Goal: Task Accomplishment & Management: Manage account settings

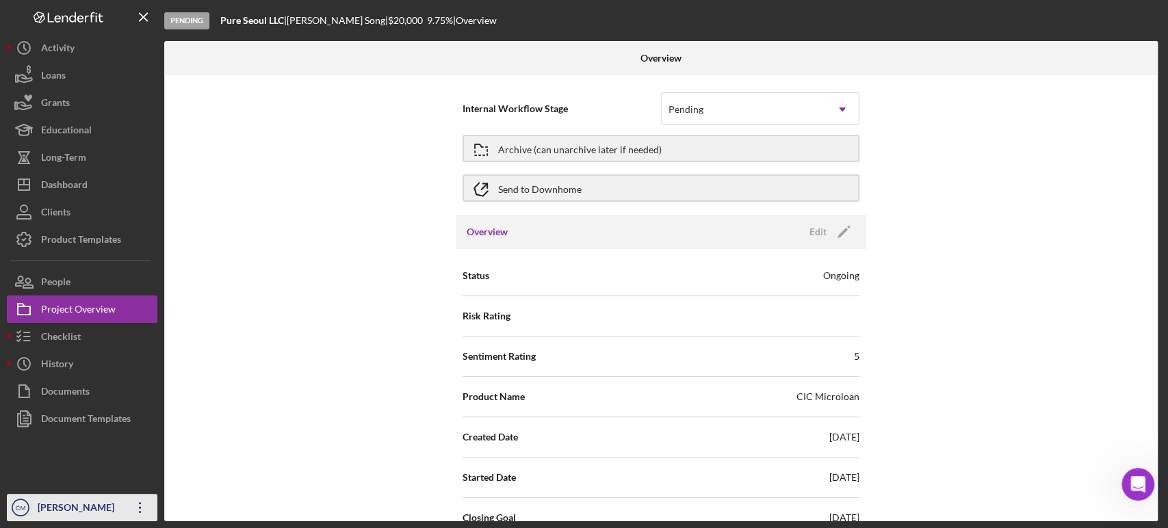
click at [144, 510] on icon "Icon/Overflow" at bounding box center [140, 508] width 34 height 34
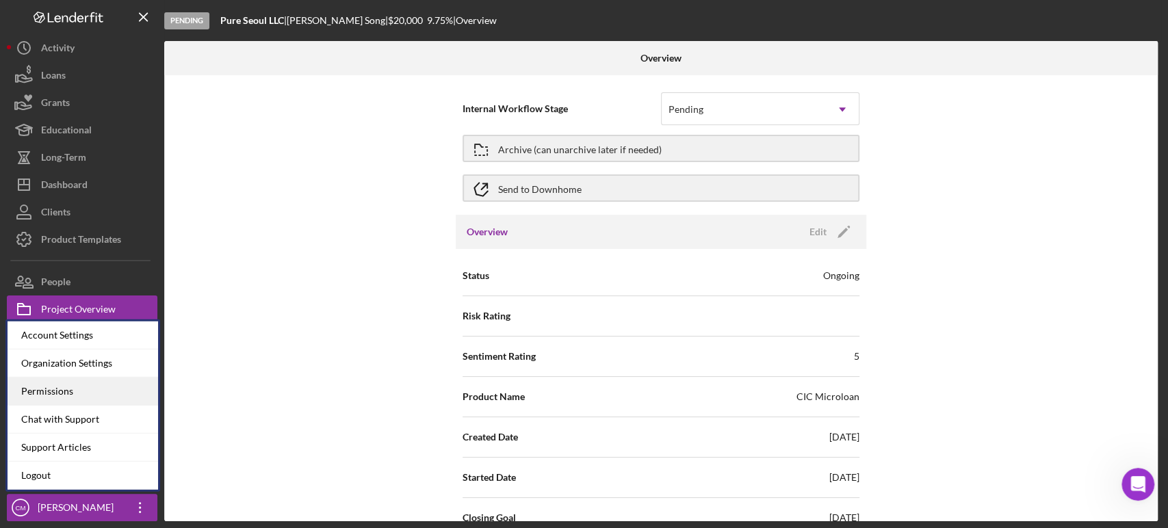
click at [109, 388] on div "Permissions" at bounding box center [83, 392] width 151 height 28
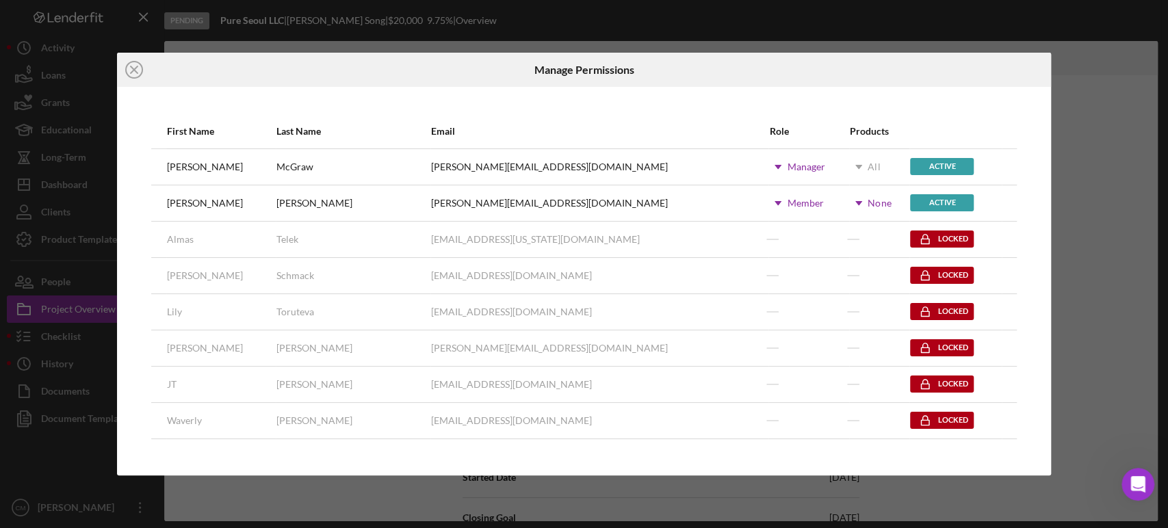
scroll to position [216, 0]
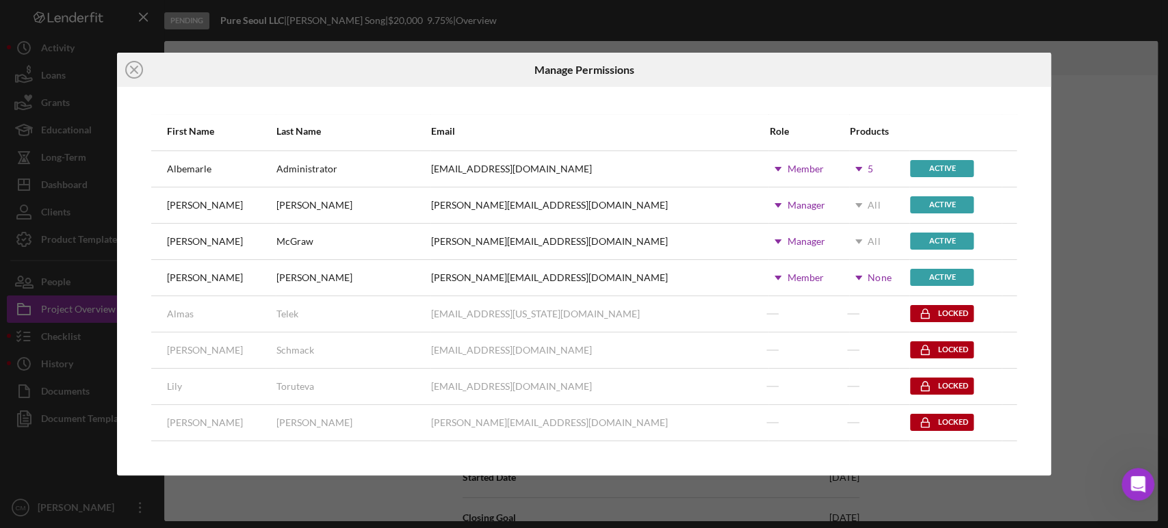
click at [855, 278] on use at bounding box center [858, 278] width 7 height 4
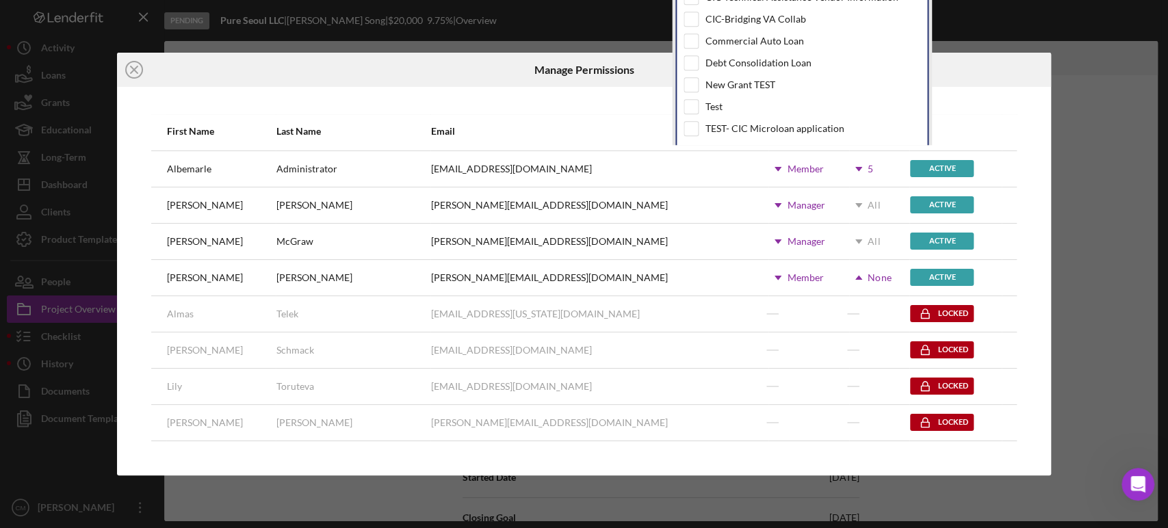
scroll to position [110, 0]
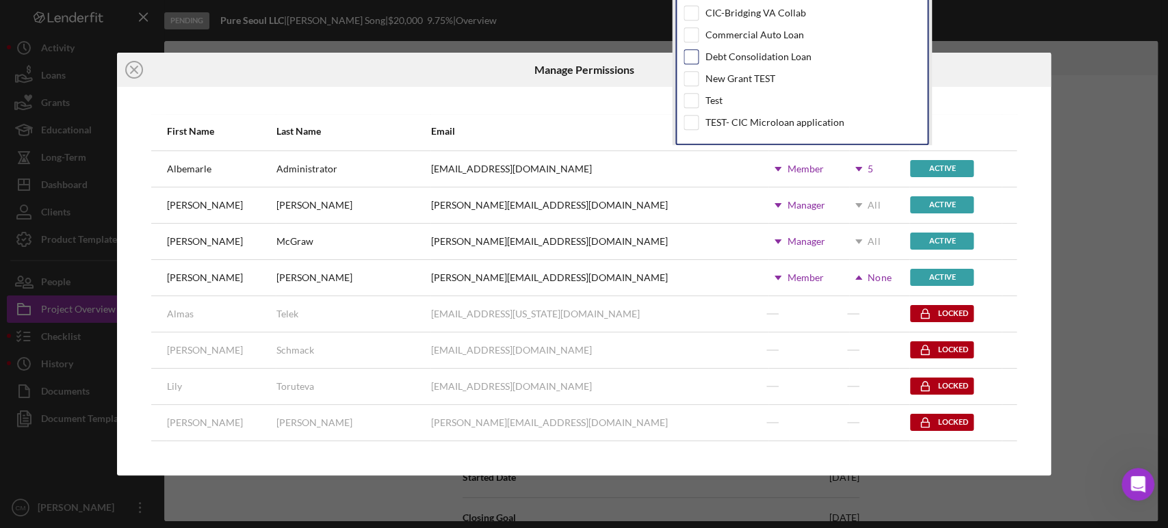
click at [690, 57] on input "checkbox" at bounding box center [691, 57] width 14 height 14
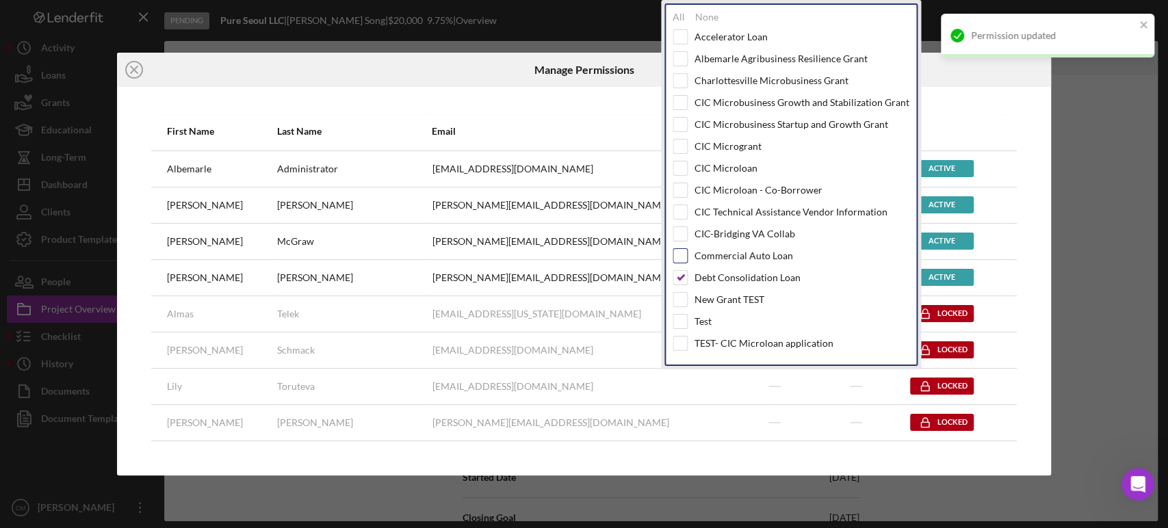
click at [690, 34] on div "Accelerator Loan Albemarle Agribusiness Resilience Grant Charlottesville Microb…" at bounding box center [791, 193] width 237 height 328
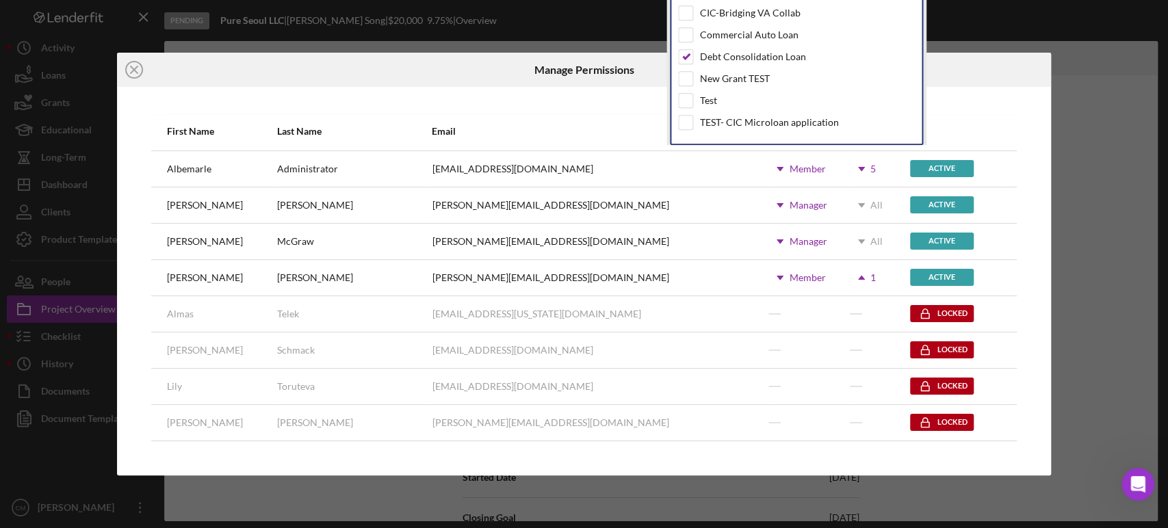
click at [679, 38] on input "checkbox" at bounding box center [686, 35] width 14 height 14
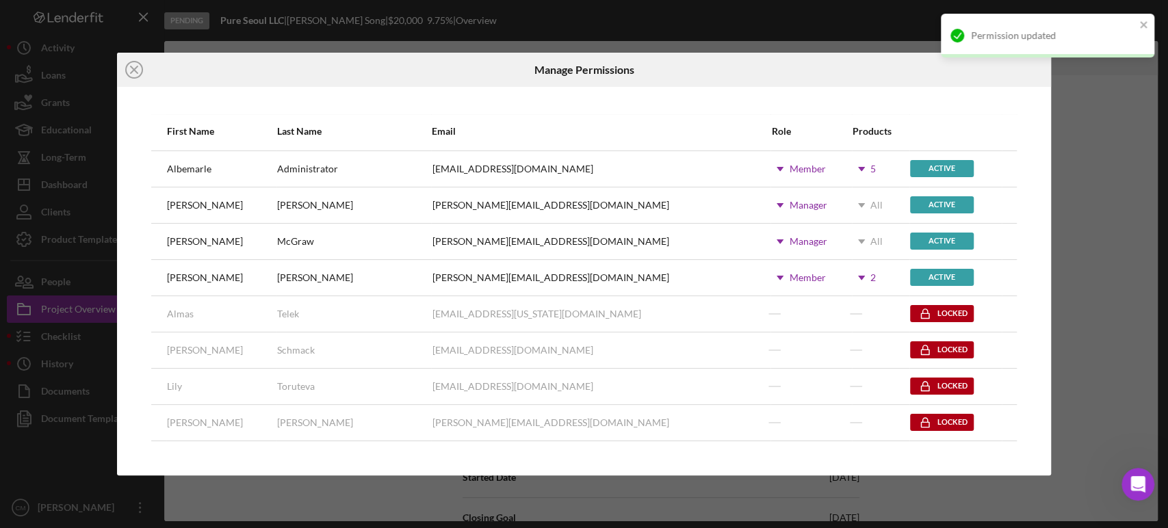
click at [1061, 197] on div "Icon/Close Manage Permissions First Name Last Name Email Role Products [PERSON_…" at bounding box center [584, 264] width 1168 height 528
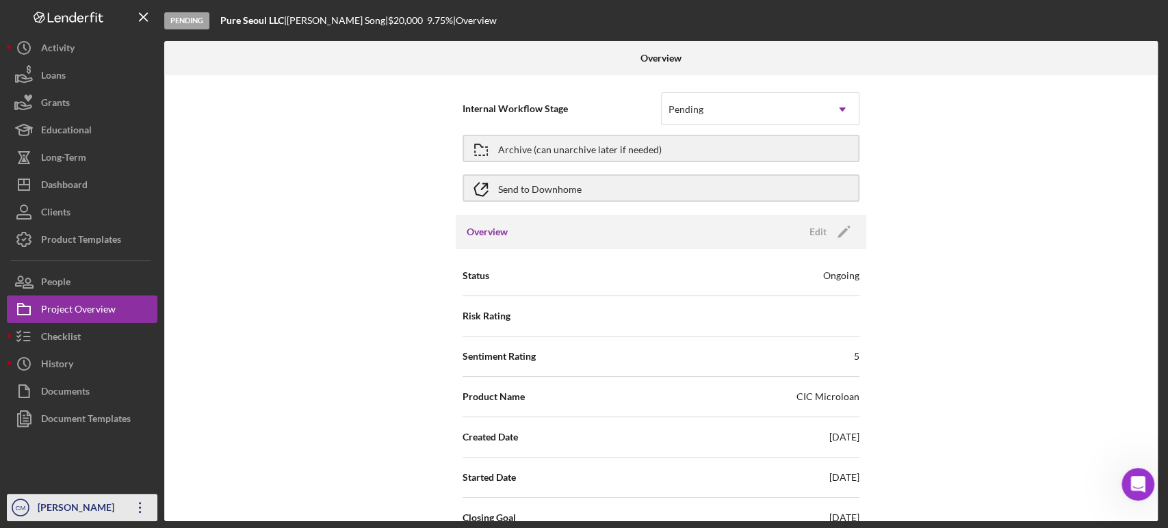
click at [139, 509] on icon "Icon/Overflow" at bounding box center [140, 508] width 34 height 34
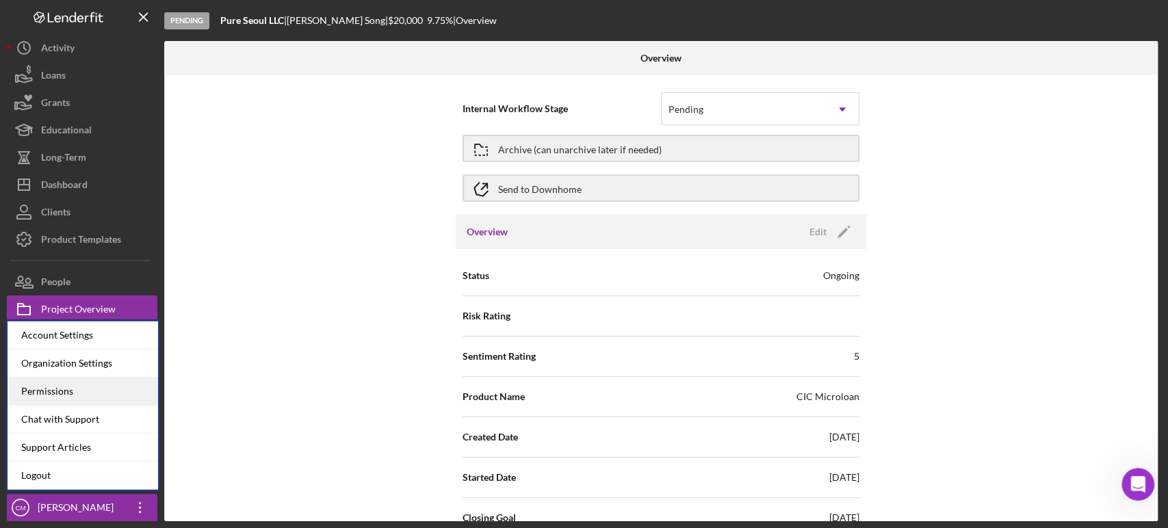
click at [86, 393] on div "Permissions" at bounding box center [83, 392] width 151 height 28
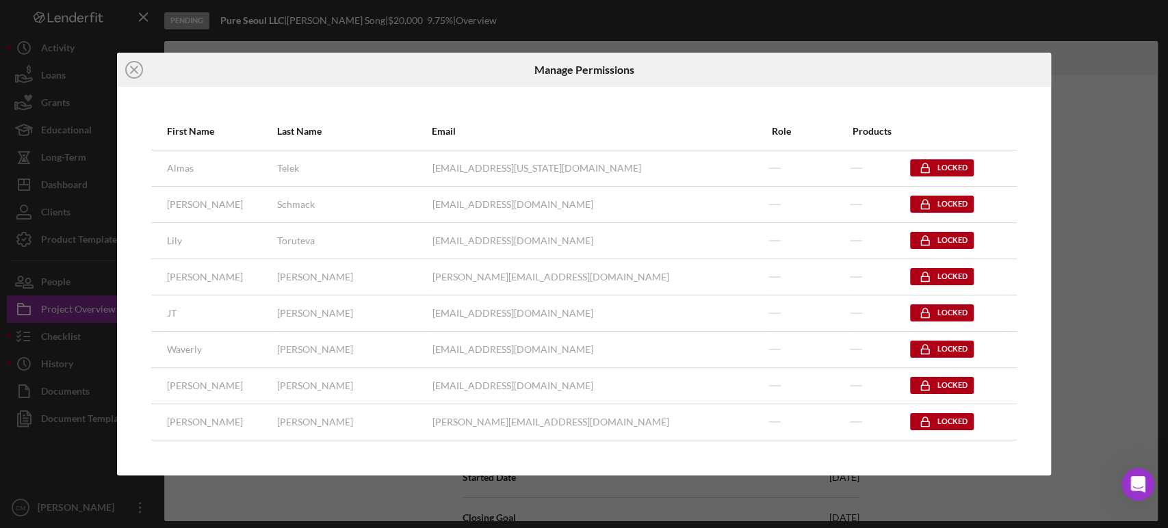
scroll to position [121, 0]
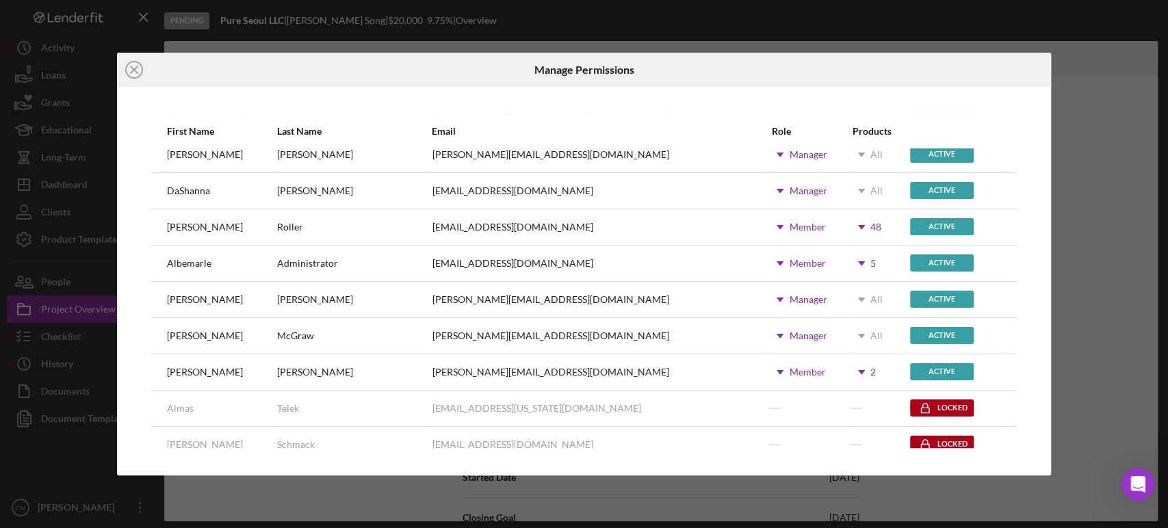
click at [844, 374] on icon "Icon/Dropdown Arrow" at bounding box center [861, 372] width 34 height 34
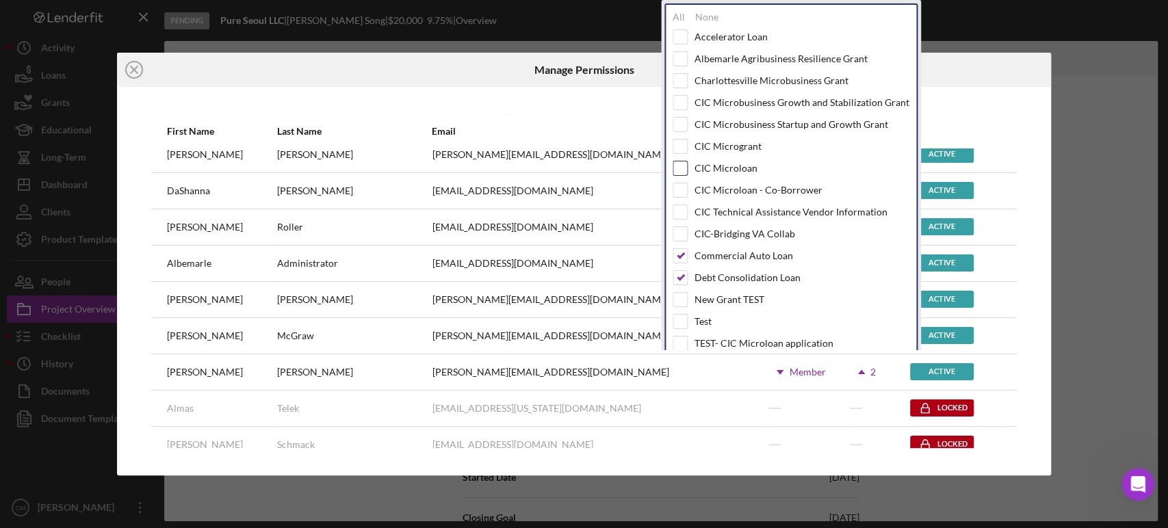
click at [685, 167] on input "checkbox" at bounding box center [680, 168] width 14 height 14
click at [677, 31] on input "checkbox" at bounding box center [680, 37] width 14 height 14
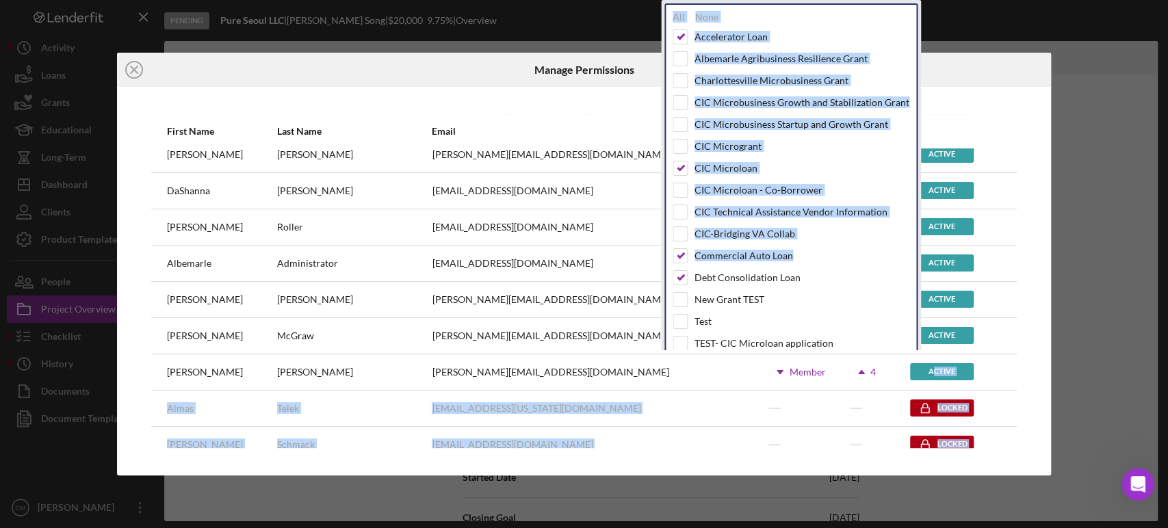
scroll to position [16, 0]
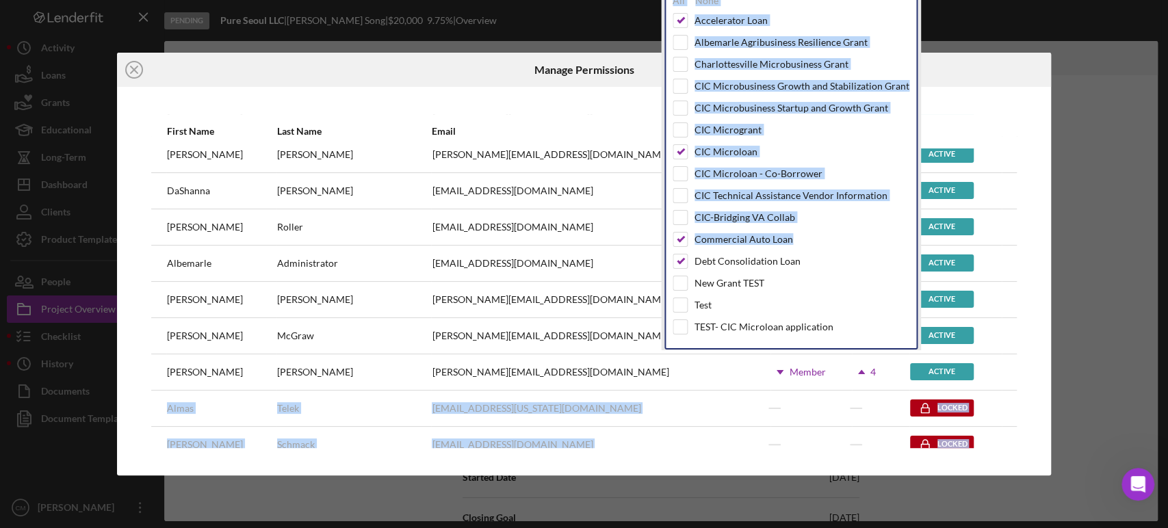
drag, startPoint x: 842, startPoint y: 255, endPoint x: 920, endPoint y: 370, distance: 138.9
click at [920, 370] on body "Pending Pure Seoul LLC | [PERSON_NAME] | $20,000 $20,000 9.75 % | Overview Over…" at bounding box center [584, 264] width 1168 height 528
click at [1137, 315] on div "Icon/Close Manage Permissions First Name Last Name Email Role Products [PERSON_…" at bounding box center [584, 264] width 1168 height 528
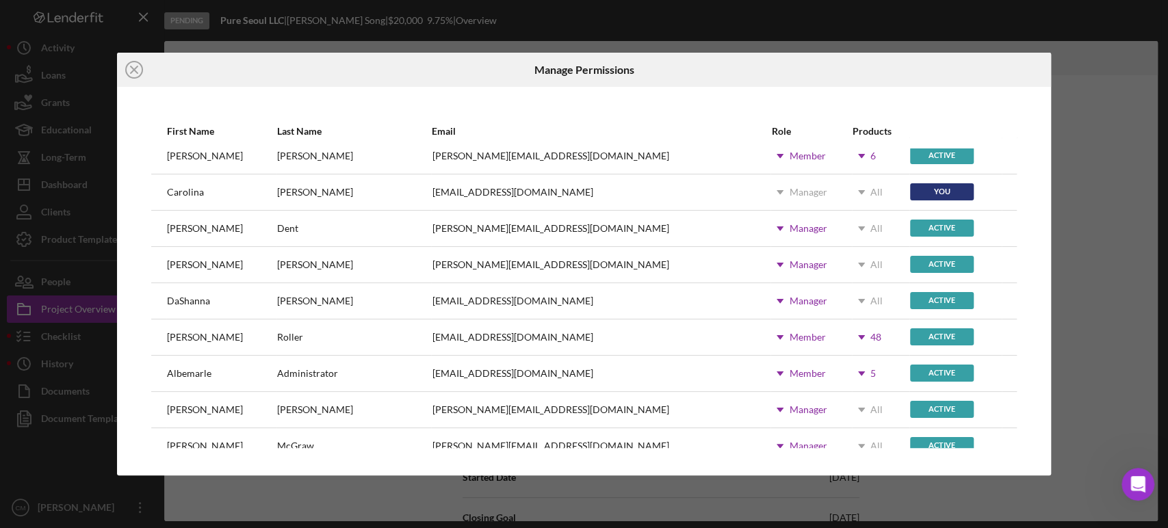
scroll to position [0, 0]
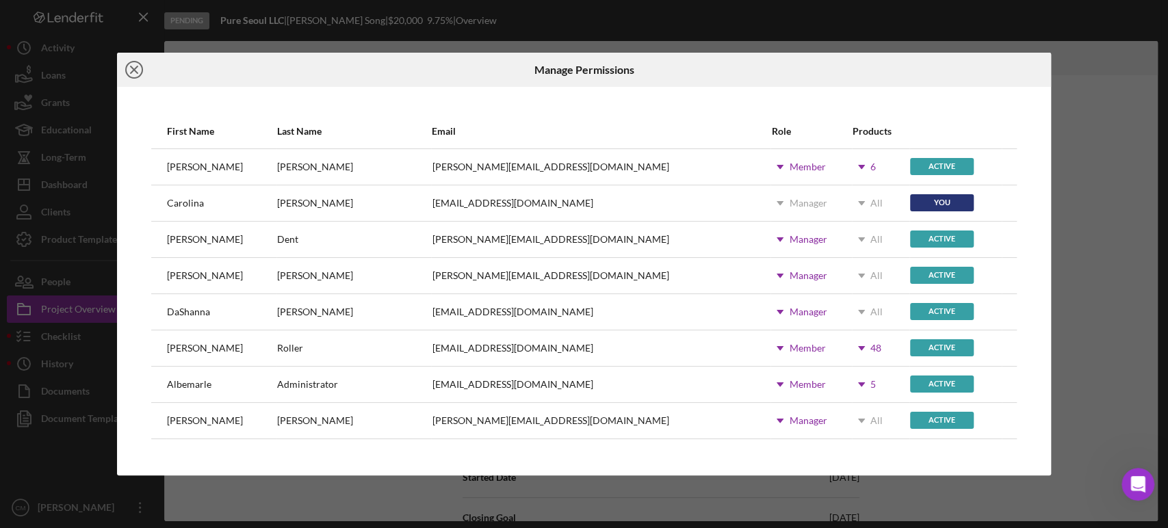
click at [137, 68] on icon "Icon/Close" at bounding box center [134, 70] width 34 height 34
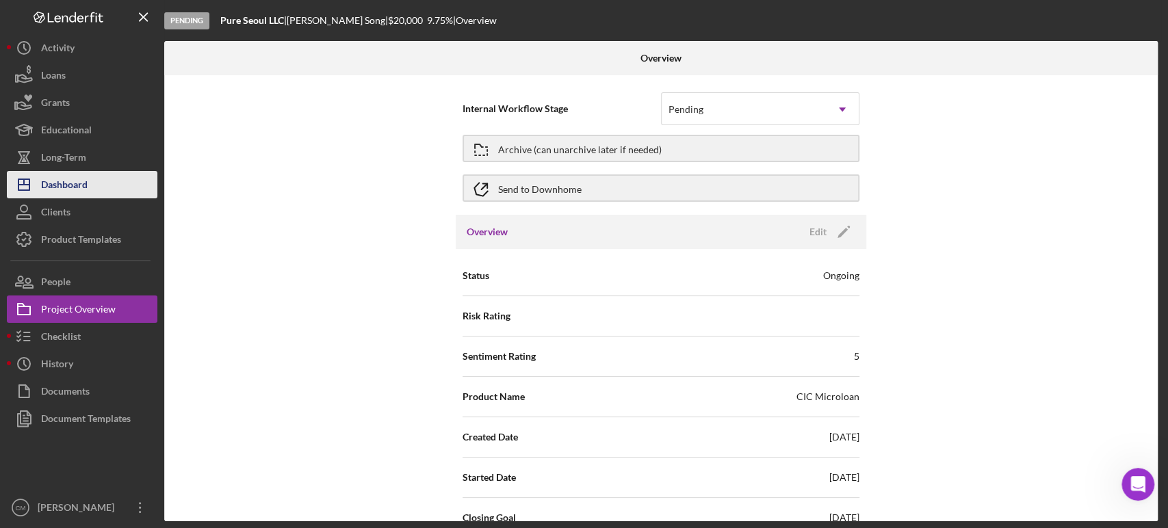
click at [103, 186] on button "Icon/Dashboard Dashboard" at bounding box center [82, 184] width 151 height 27
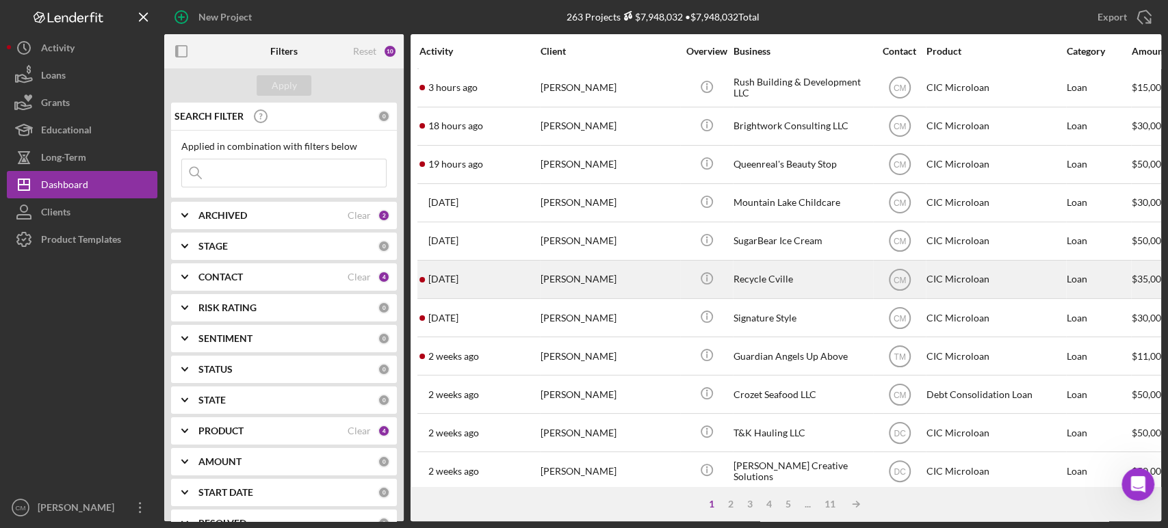
click at [620, 281] on div "[PERSON_NAME]" at bounding box center [609, 279] width 137 height 36
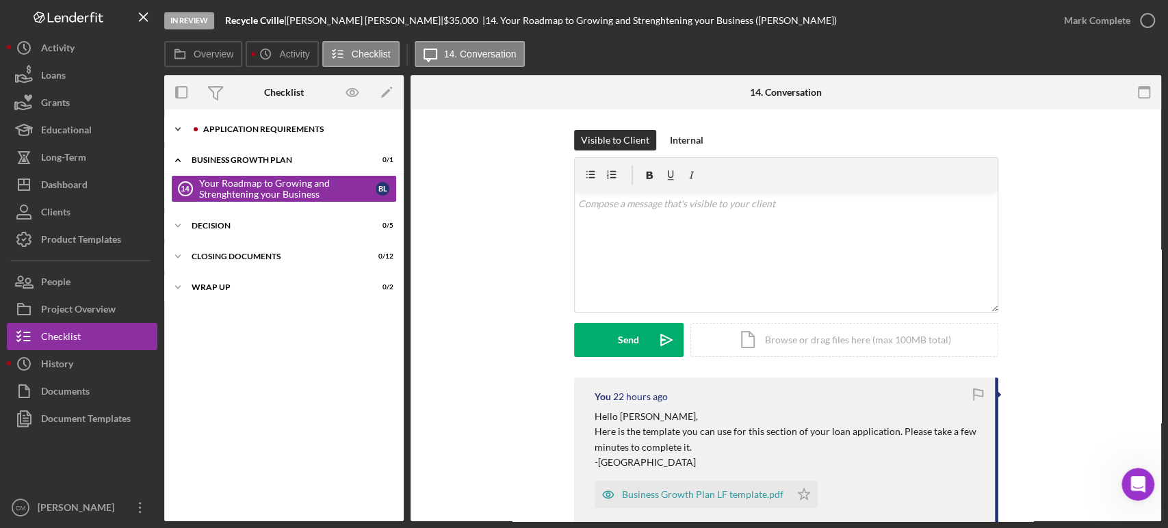
click at [247, 127] on div "APPLICATION REQUIREMENTS" at bounding box center [294, 129] width 183 height 8
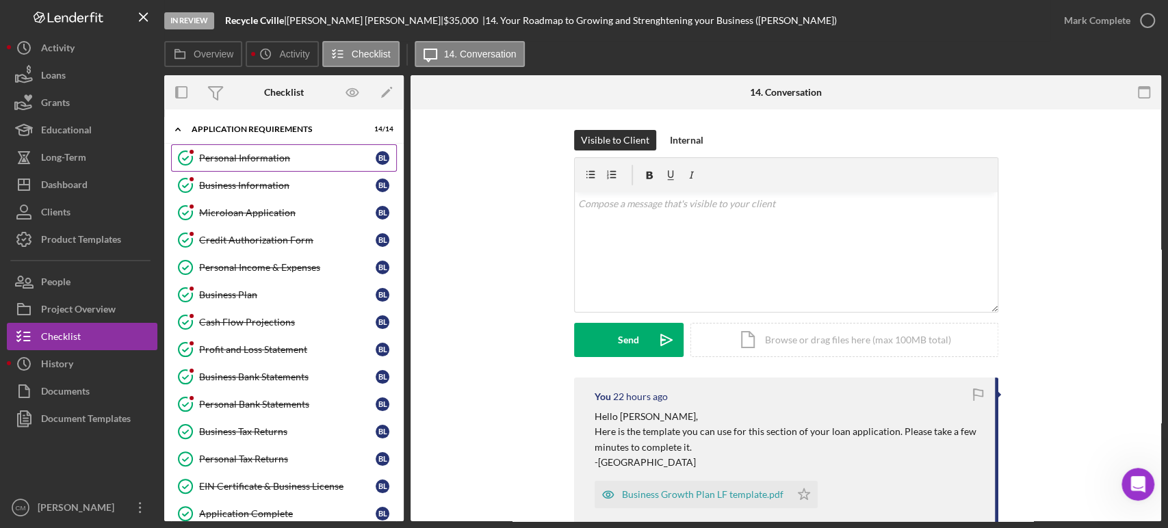
click at [233, 146] on link "Personal Information Personal Information [PERSON_NAME]" at bounding box center [284, 157] width 226 height 27
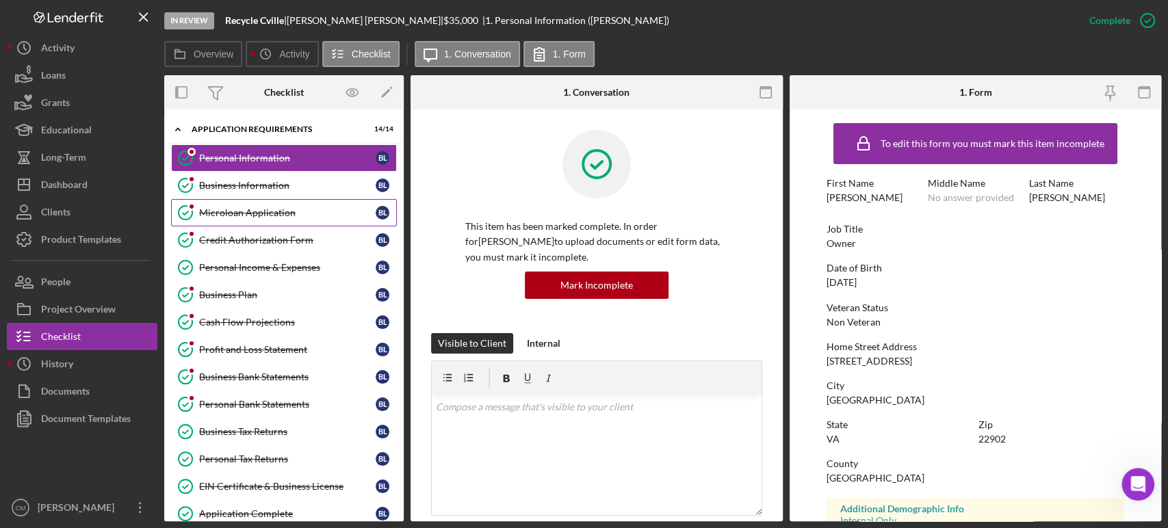
click at [236, 207] on div "Microloan Application" at bounding box center [287, 212] width 177 height 11
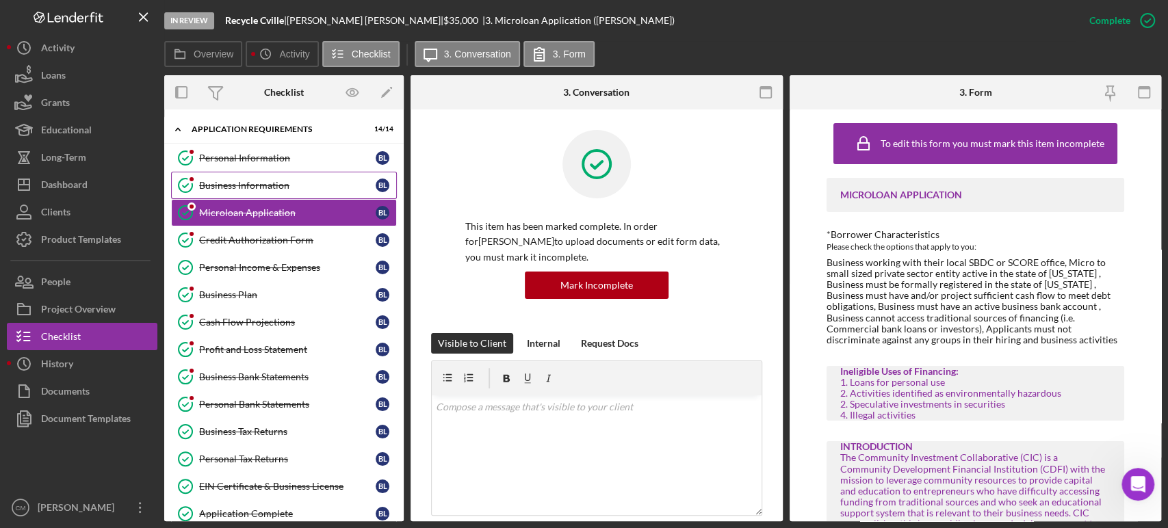
click at [244, 185] on div "Business Information" at bounding box center [287, 185] width 177 height 11
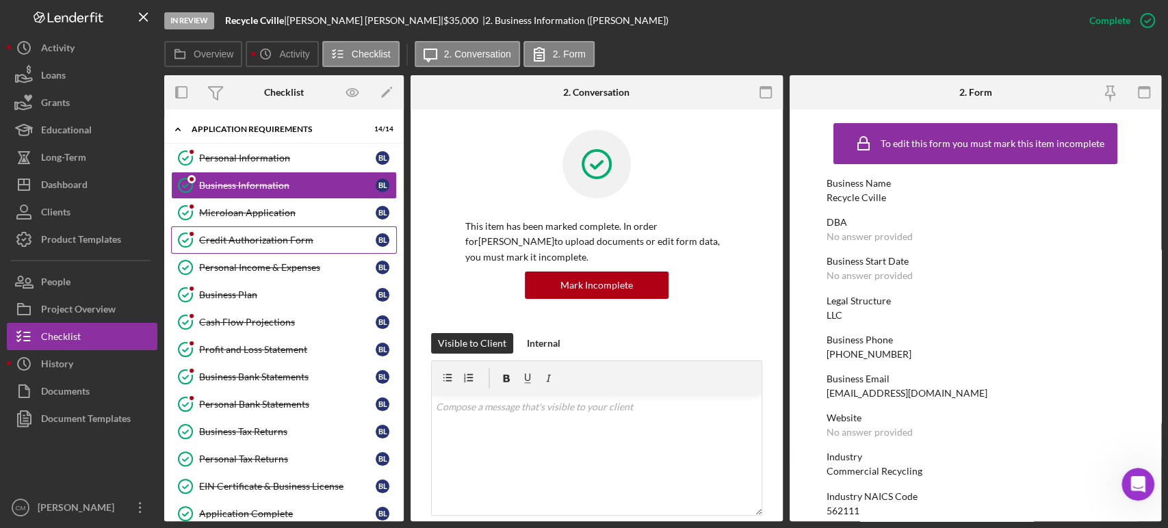
click at [246, 236] on div "Credit Authorization Form" at bounding box center [287, 240] width 177 height 11
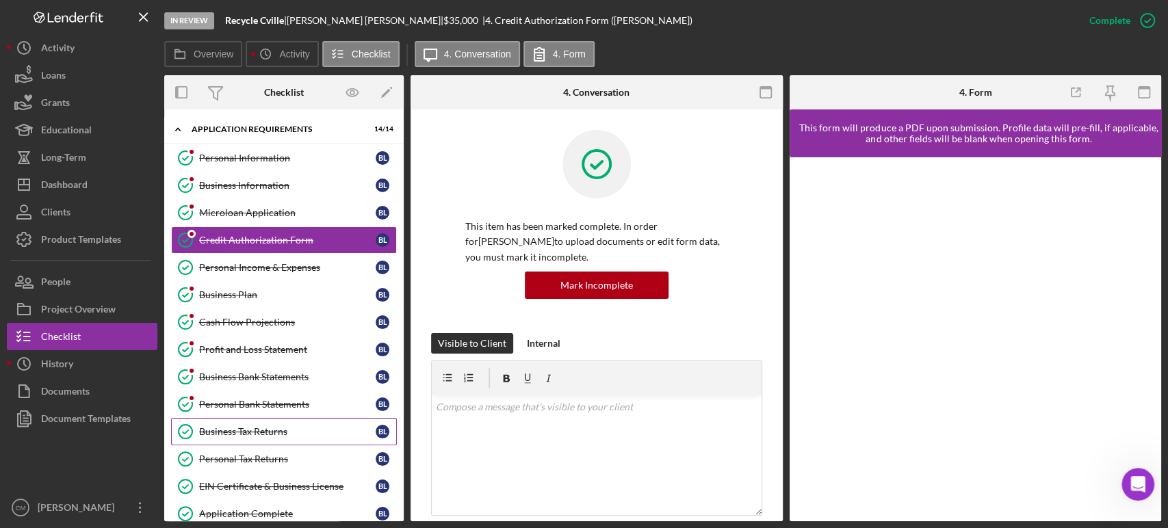
scroll to position [175, 0]
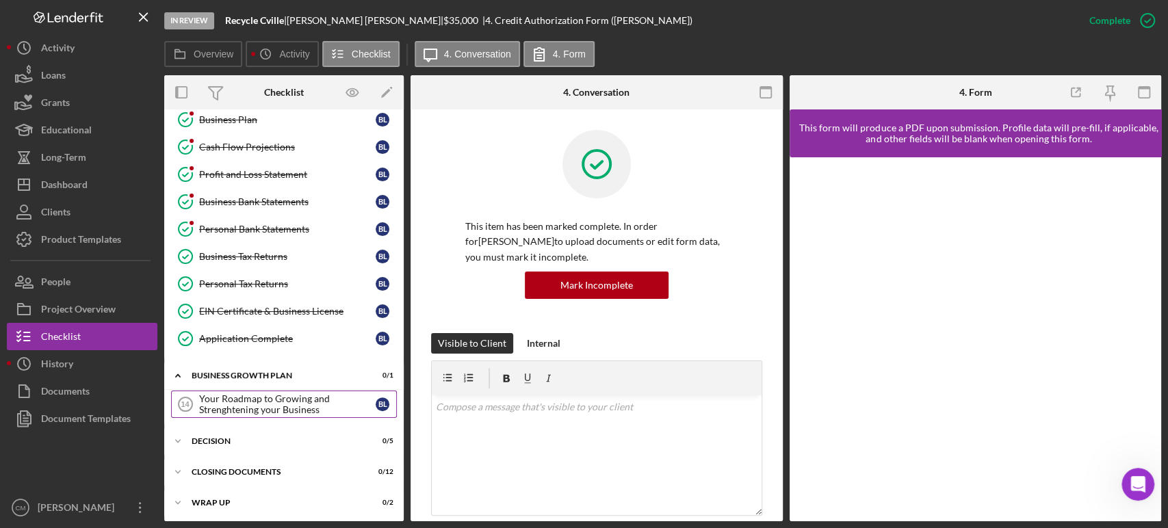
click at [255, 404] on div "Your Roadmap to Growing and Strenghtening your Business" at bounding box center [287, 404] width 177 height 22
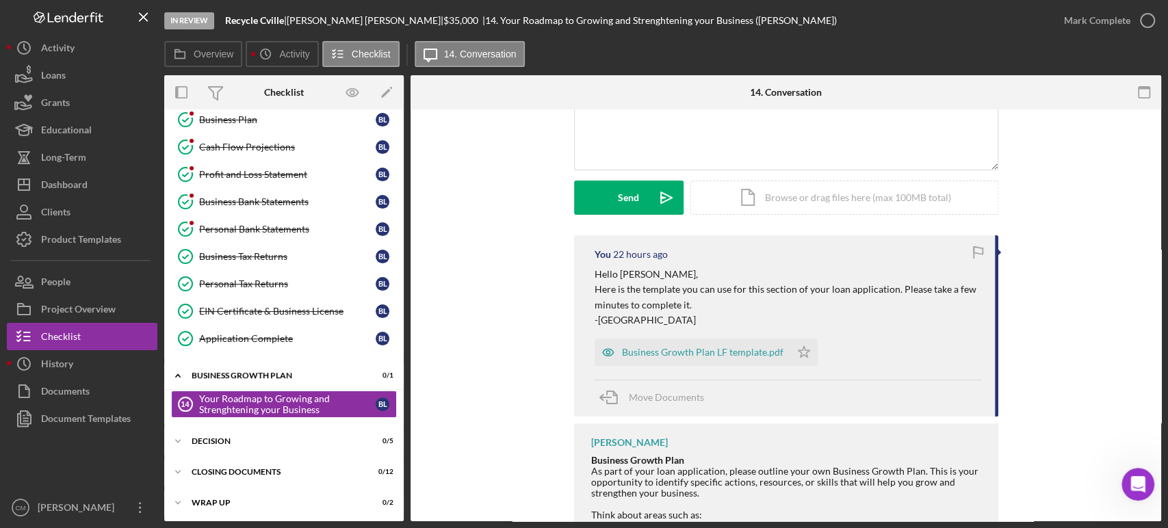
scroll to position [142, 0]
click at [68, 193] on div "Dashboard" at bounding box center [64, 186] width 47 height 31
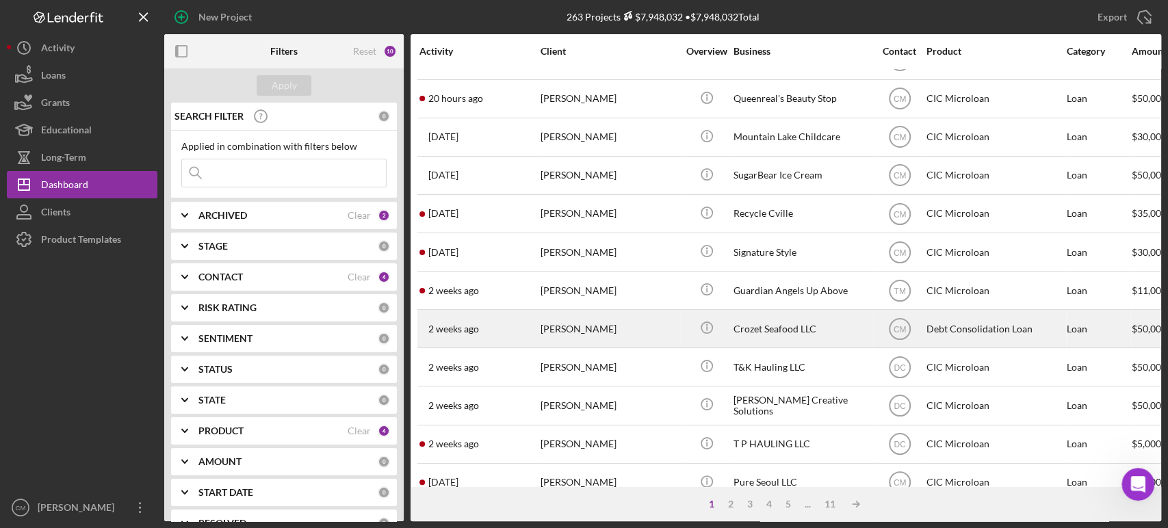
scroll to position [66, 0]
click at [779, 322] on div "Crozet Seafood LLC" at bounding box center [802, 328] width 137 height 36
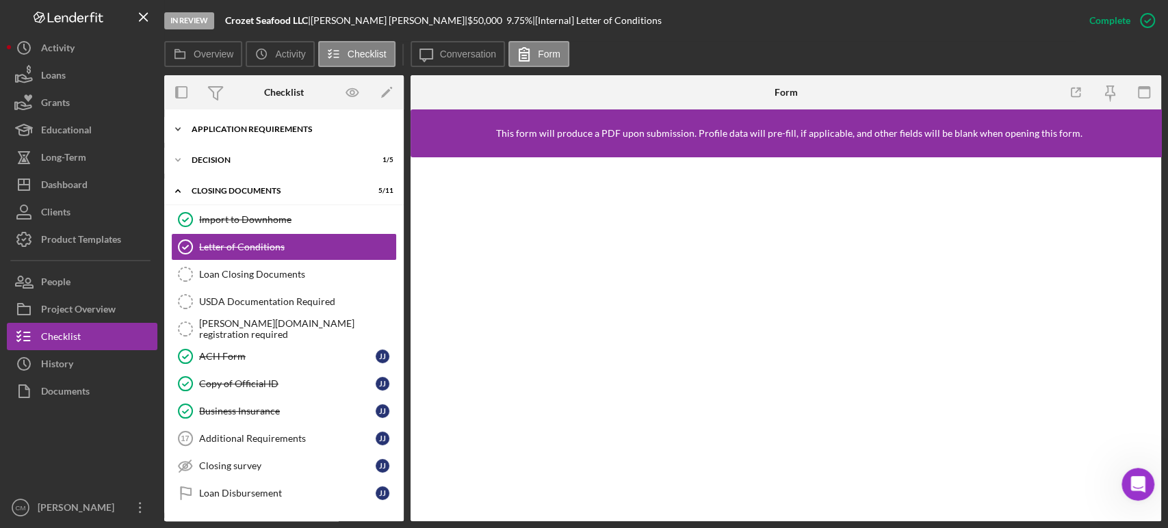
click at [274, 133] on div "Icon/Expander Application Requirements 14 / 14" at bounding box center [284, 129] width 240 height 27
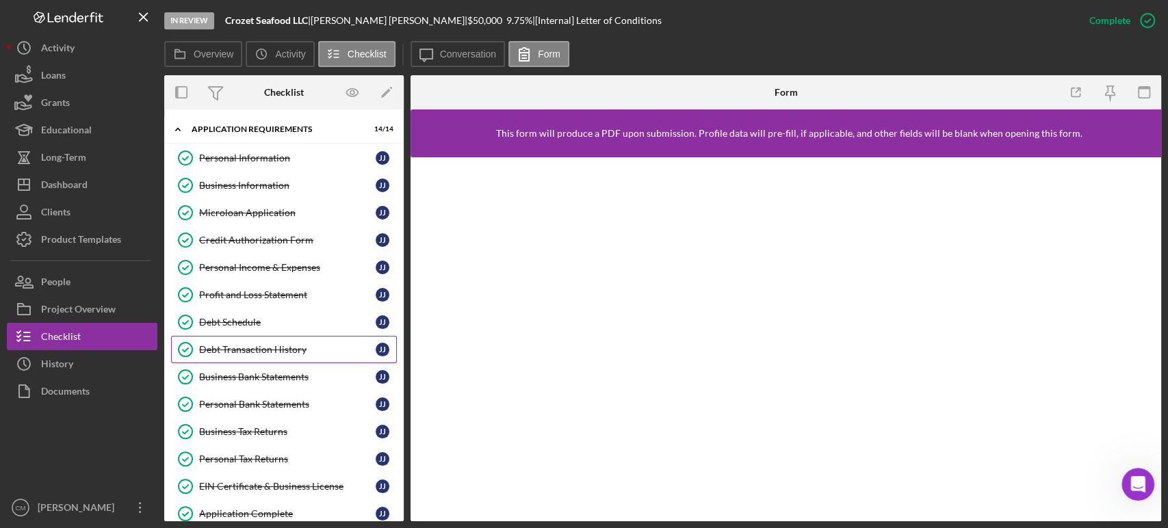
click at [253, 359] on link "Debt Transaction History Debt Transaction History J J" at bounding box center [284, 349] width 226 height 27
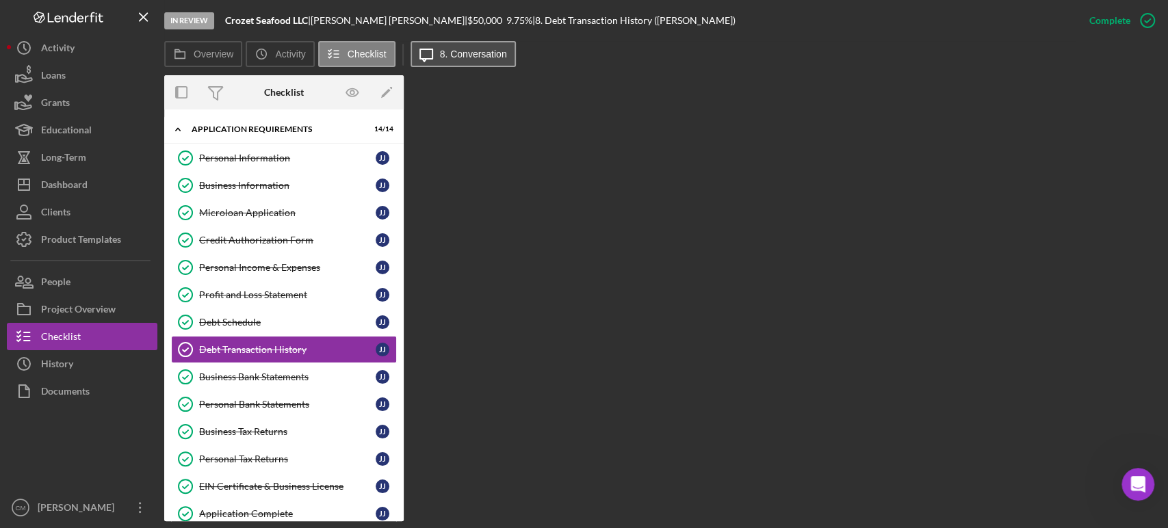
click at [490, 64] on button "Icon/Message 8. Conversation" at bounding box center [463, 54] width 105 height 26
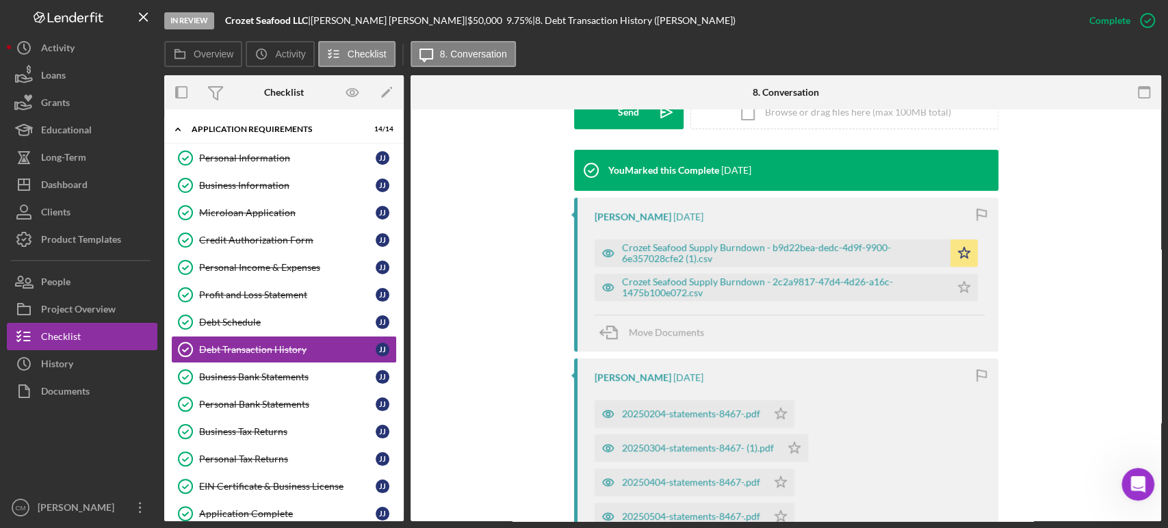
scroll to position [417, 0]
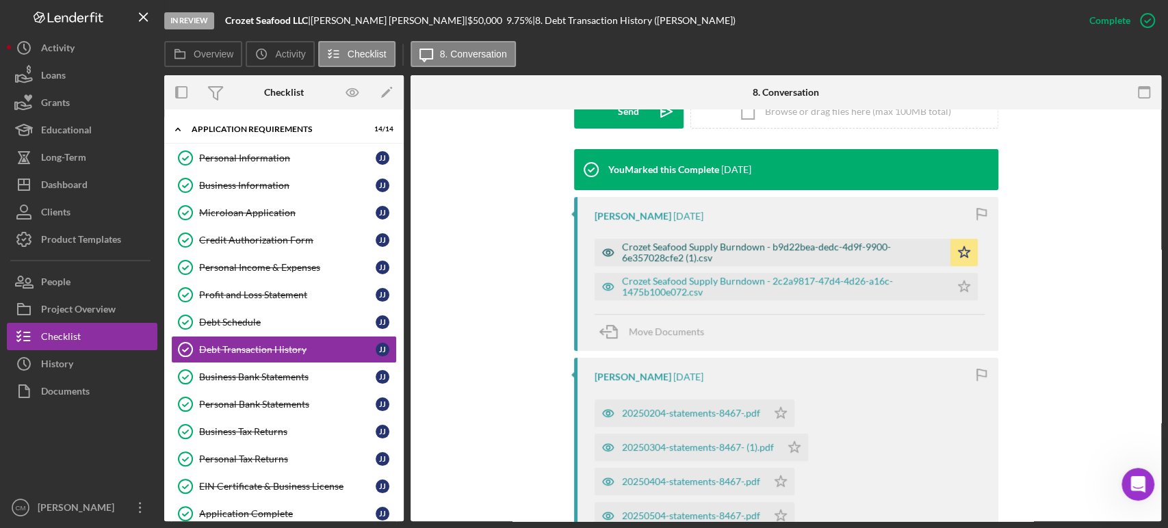
click at [608, 248] on icon "button" at bounding box center [608, 252] width 27 height 27
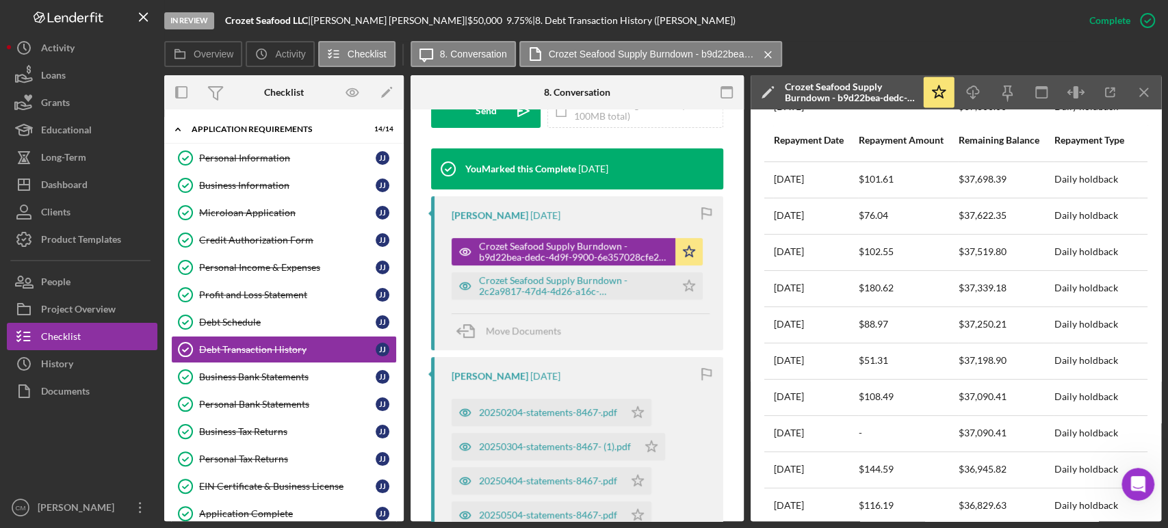
scroll to position [0, 1]
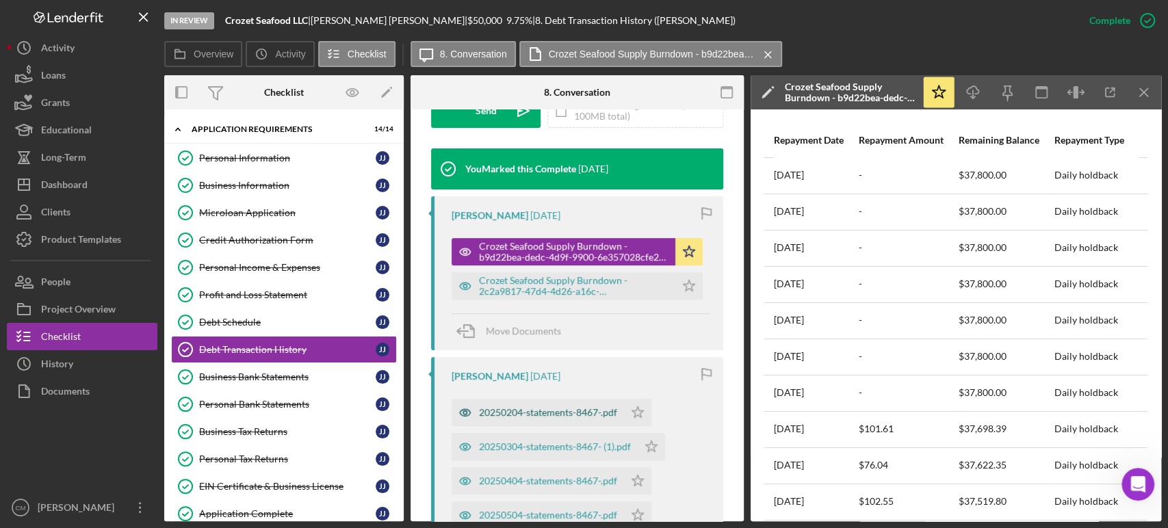
click at [467, 413] on icon "button" at bounding box center [465, 412] width 27 height 27
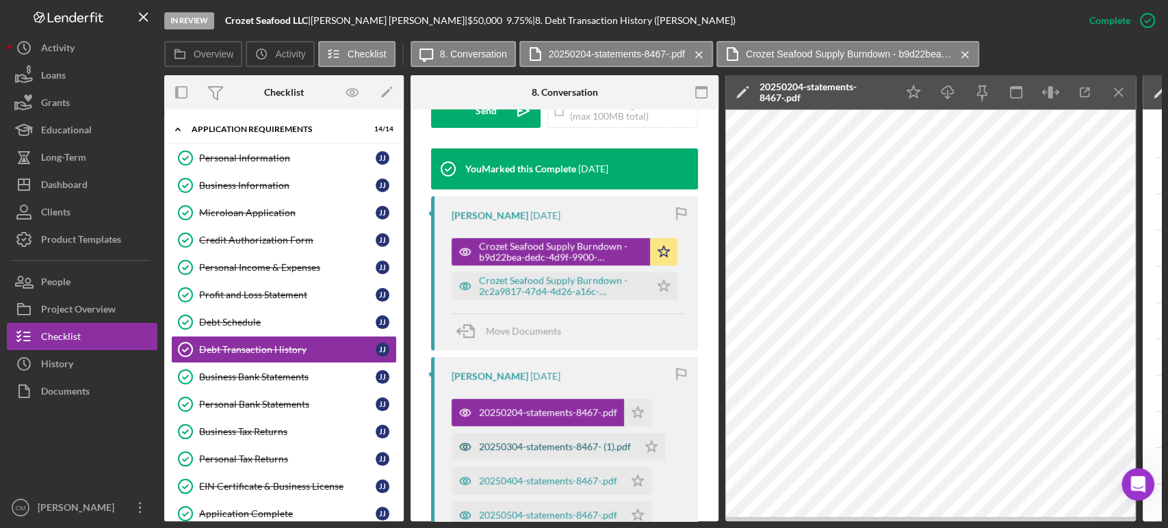
click at [459, 448] on icon "button" at bounding box center [465, 446] width 27 height 27
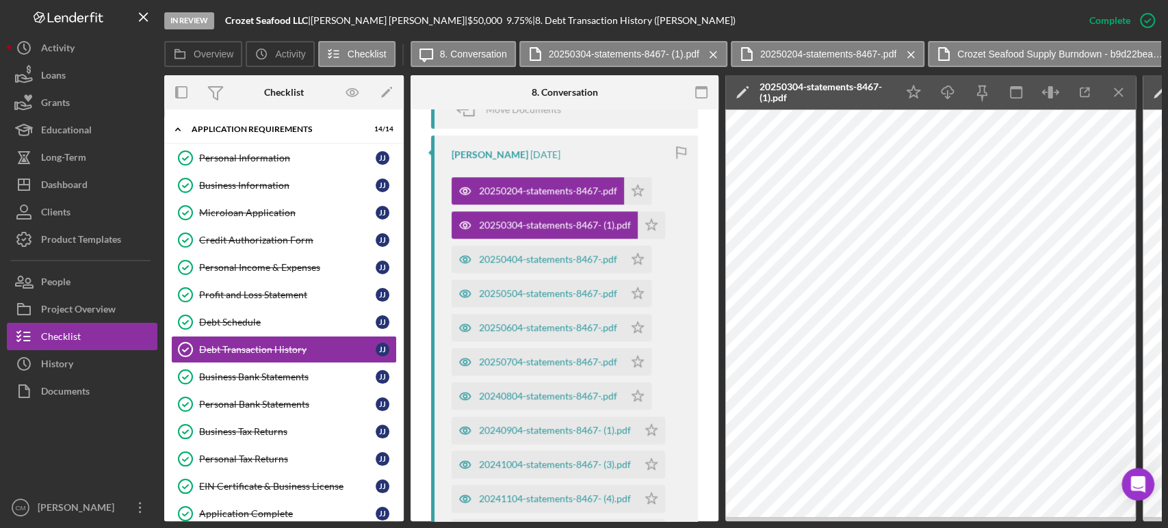
scroll to position [657, 0]
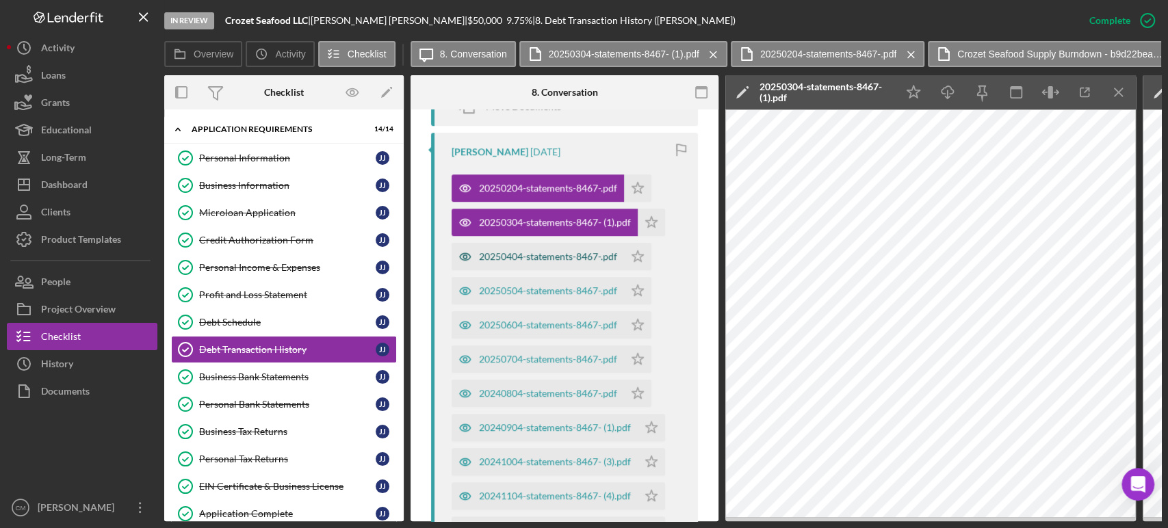
click at [463, 255] on icon "button" at bounding box center [464, 256] width 3 height 3
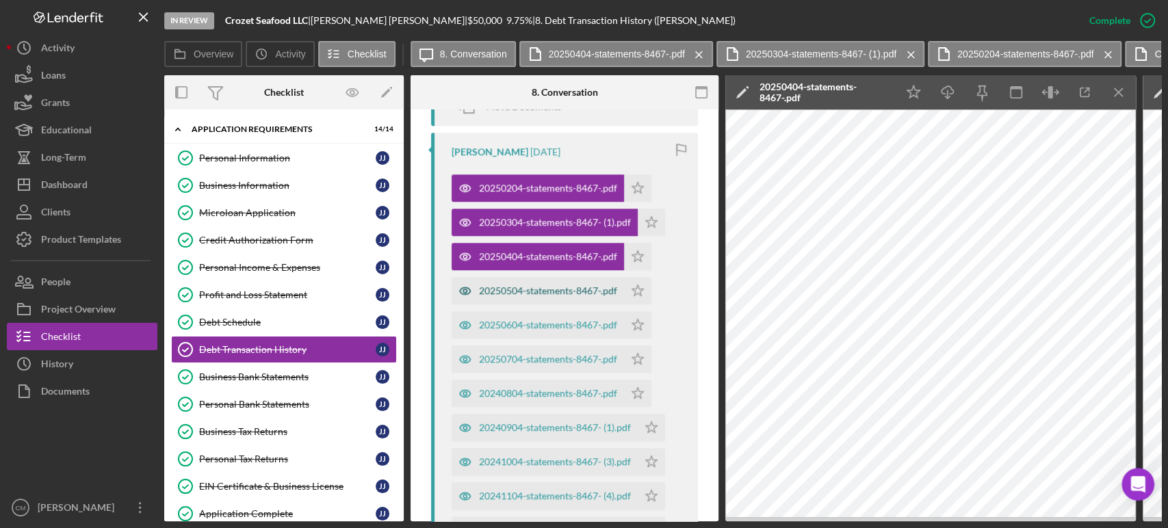
click at [462, 288] on icon "button" at bounding box center [465, 291] width 11 height 7
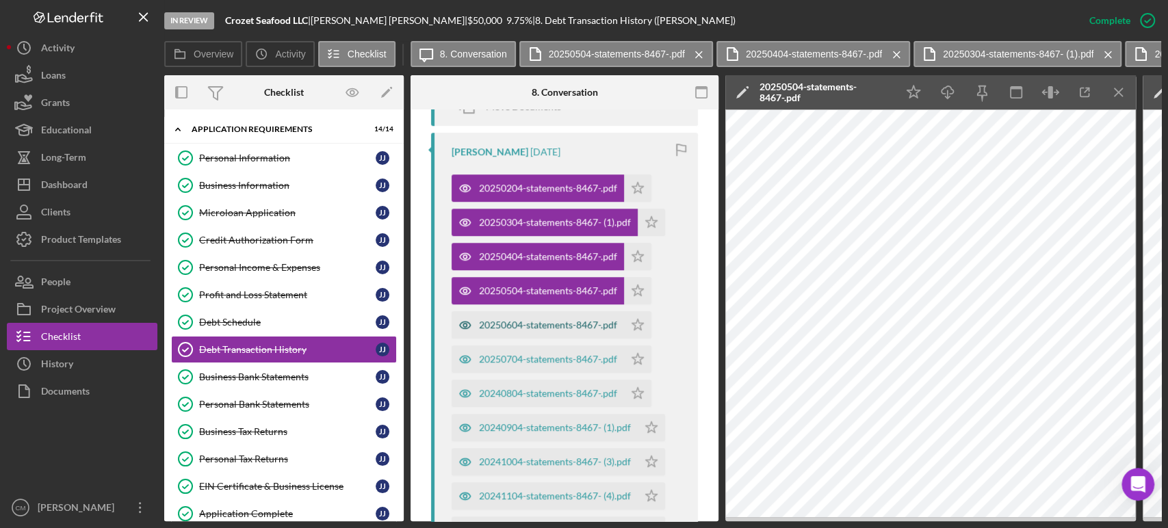
click at [468, 323] on icon "button" at bounding box center [465, 324] width 27 height 27
click at [465, 362] on icon "button" at bounding box center [465, 360] width 11 height 7
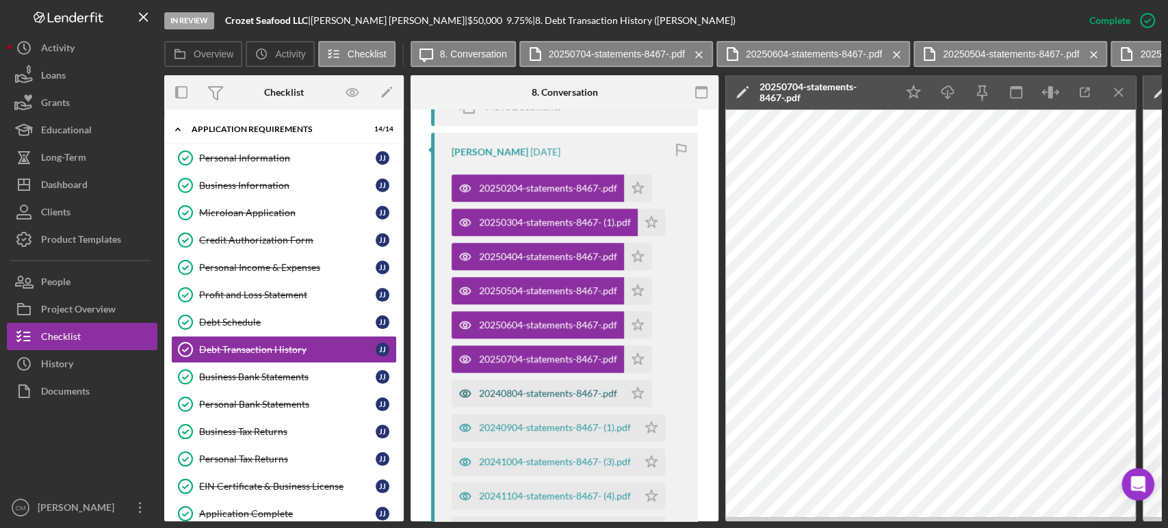
click at [463, 391] on icon "button" at bounding box center [465, 393] width 27 height 27
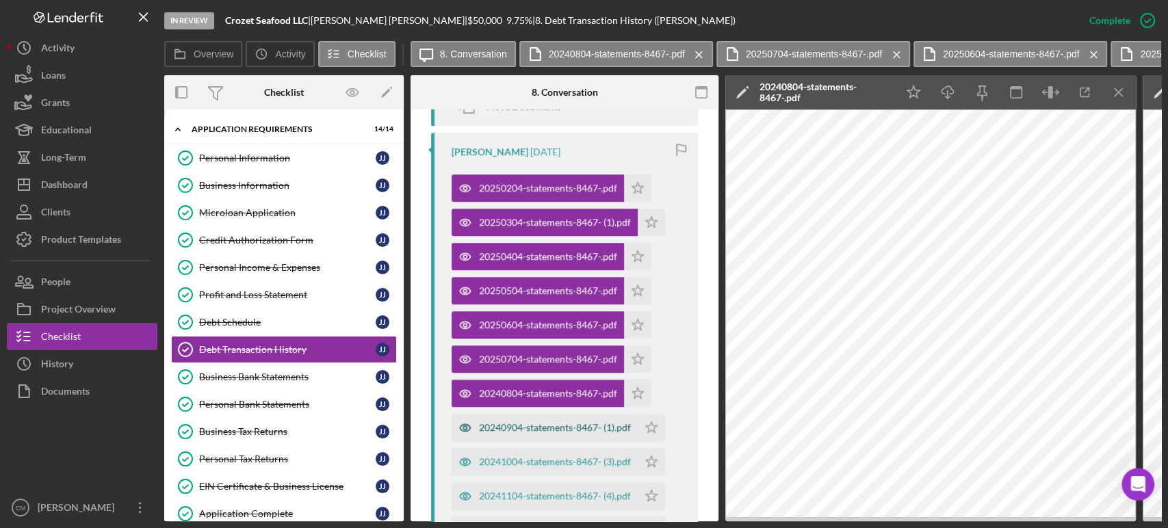
click at [465, 426] on icon "button" at bounding box center [464, 427] width 3 height 3
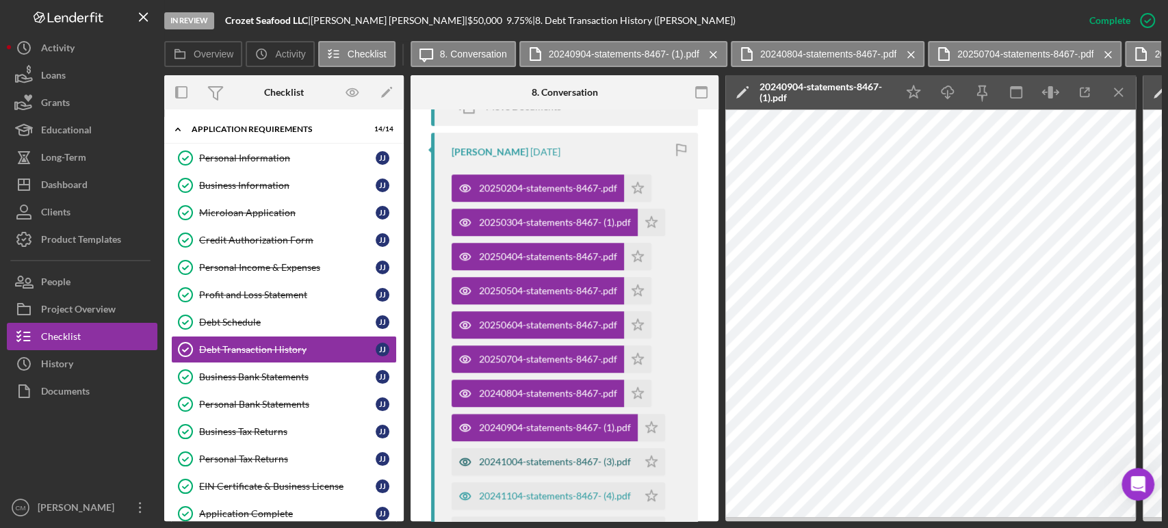
click at [462, 461] on icon "button" at bounding box center [465, 461] width 27 height 27
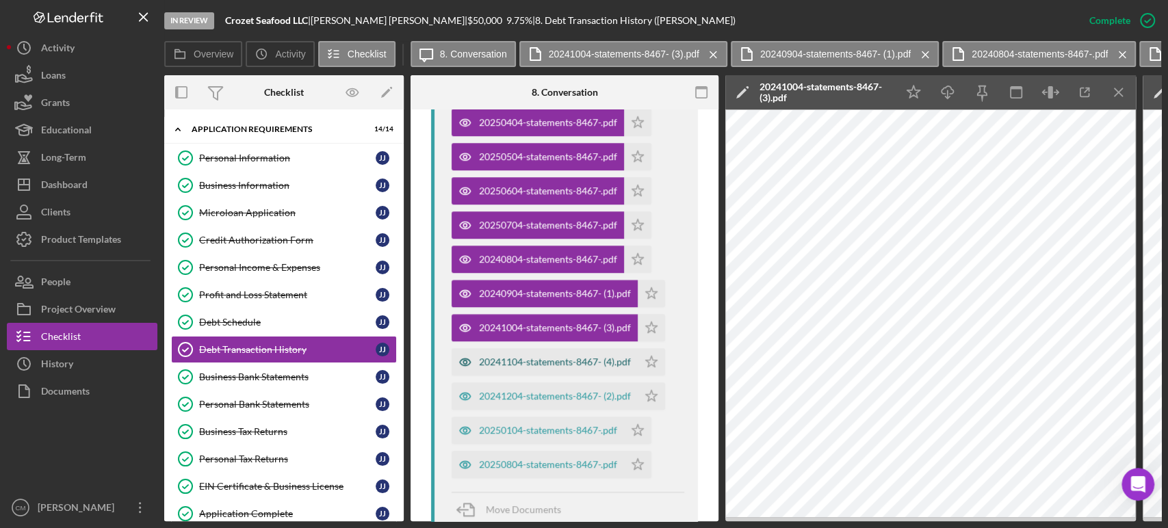
scroll to position [793, 0]
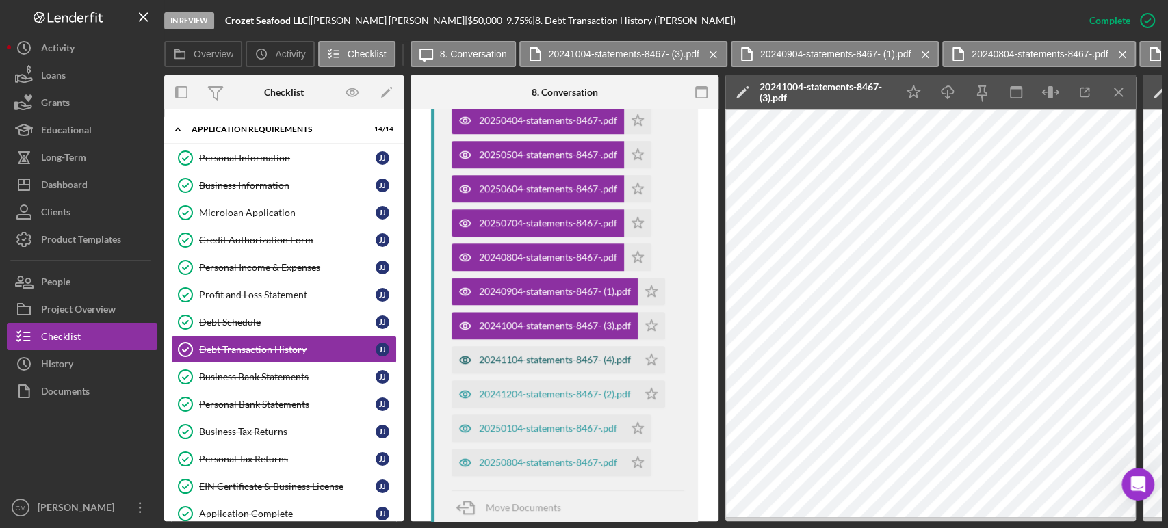
click at [463, 358] on icon "button" at bounding box center [465, 359] width 27 height 27
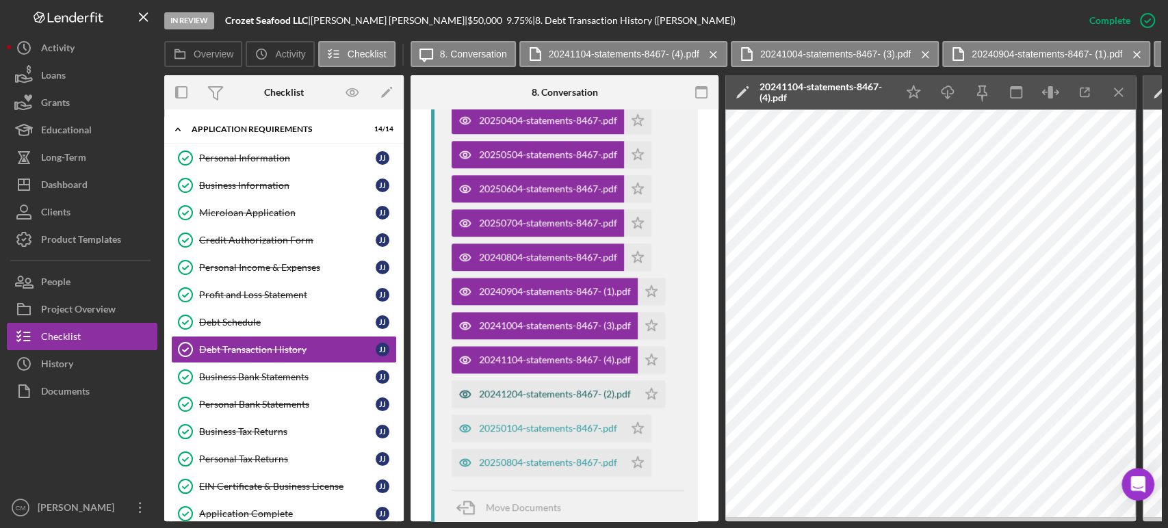
click at [465, 398] on icon "button" at bounding box center [465, 394] width 11 height 7
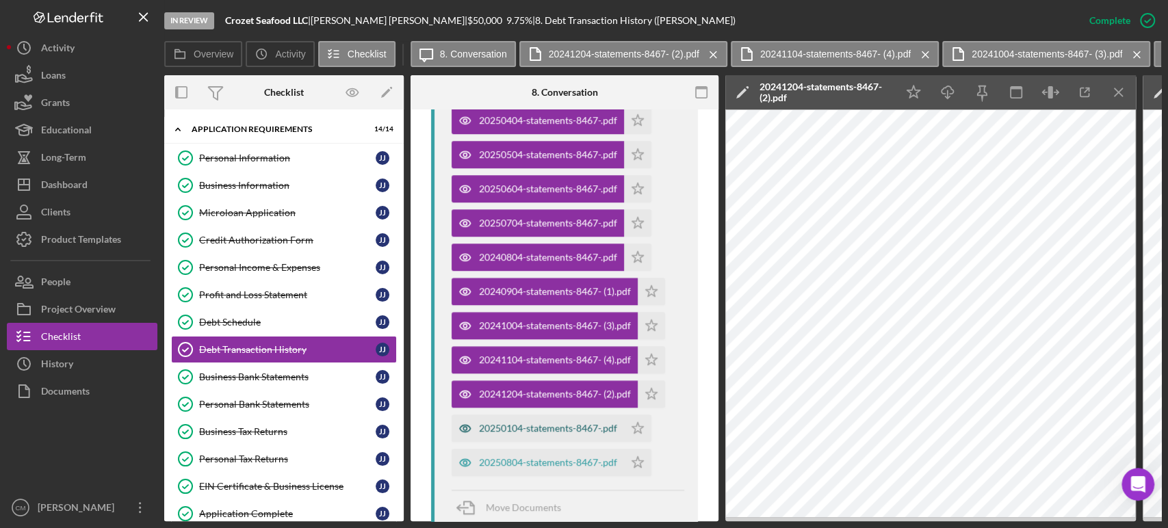
click at [464, 430] on icon "button" at bounding box center [464, 428] width 3 height 3
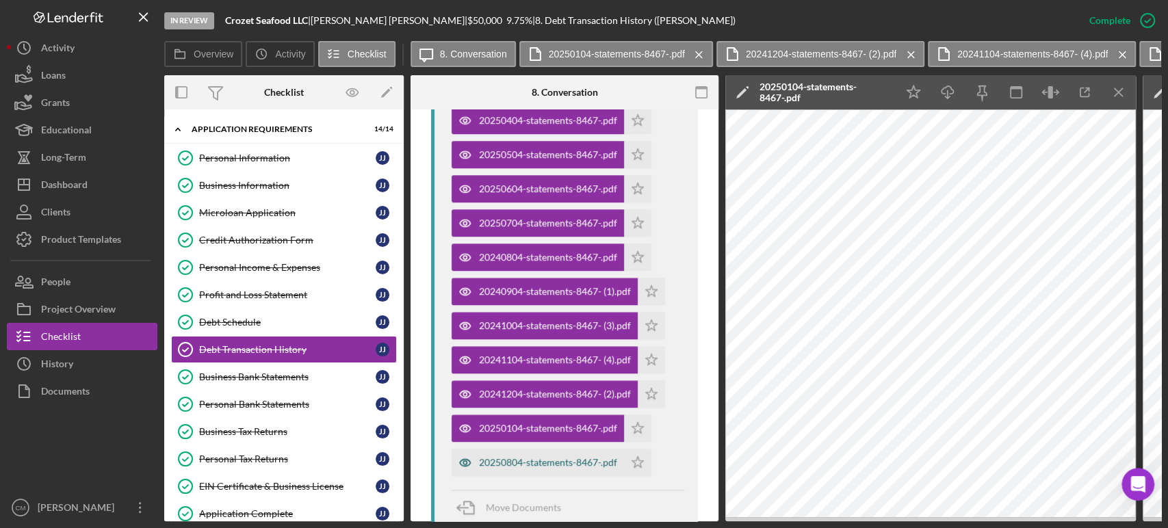
click at [464, 465] on icon "button" at bounding box center [465, 462] width 27 height 27
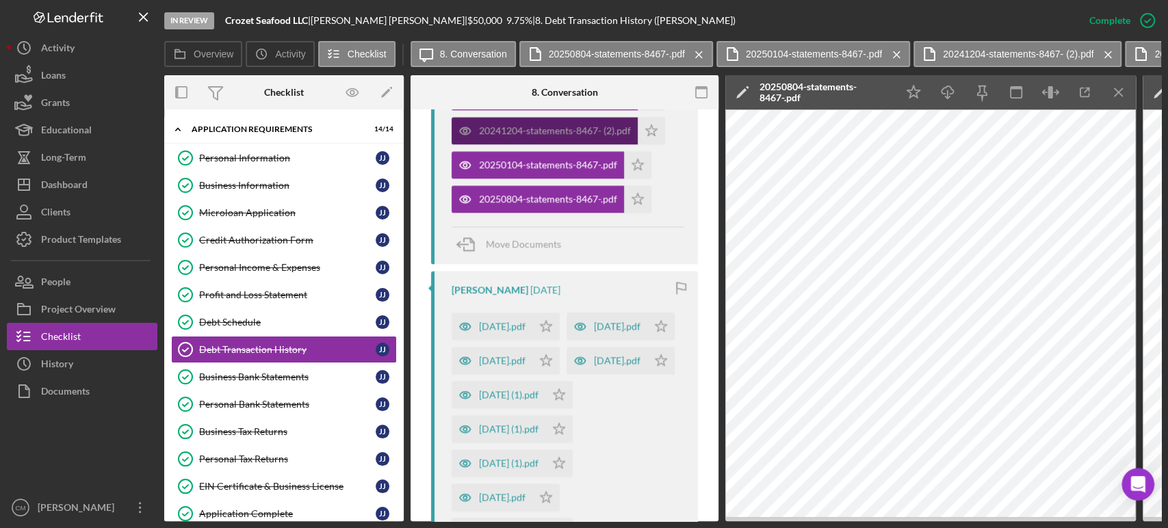
scroll to position [1061, 0]
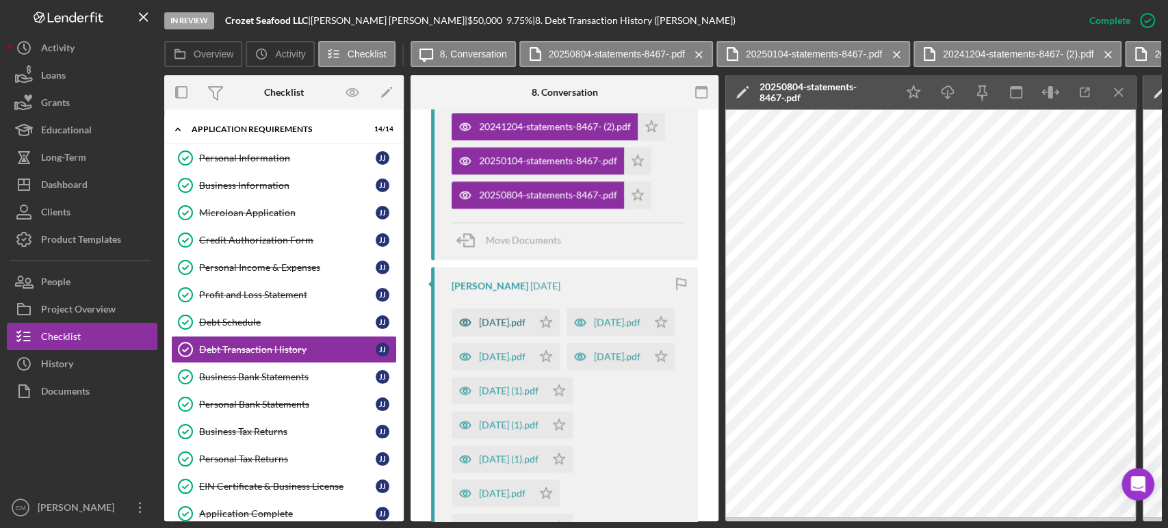
click at [461, 320] on icon "button" at bounding box center [465, 322] width 27 height 27
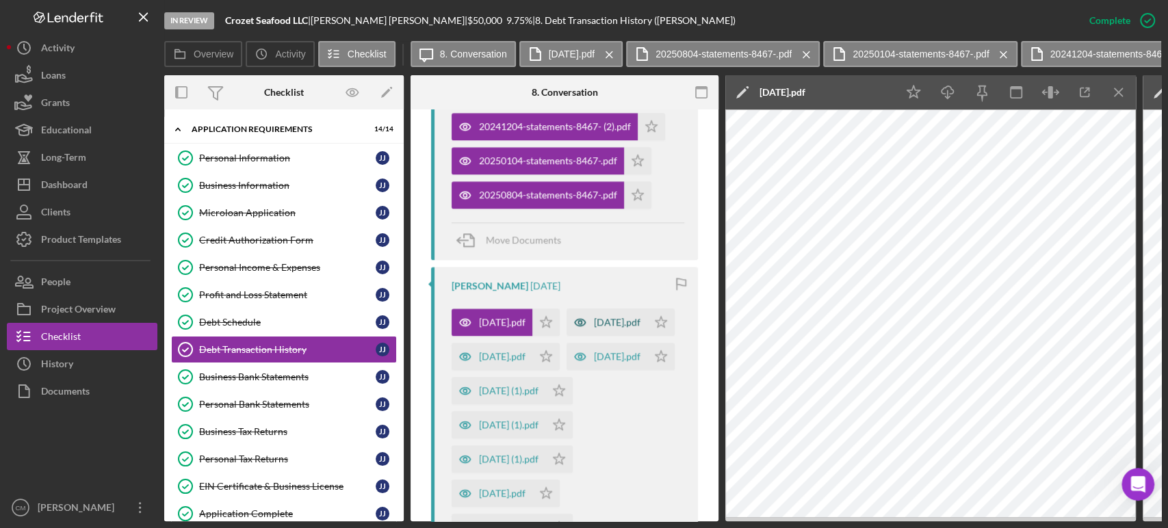
click at [575, 326] on icon "button" at bounding box center [580, 322] width 11 height 7
click at [462, 370] on icon "button" at bounding box center [465, 356] width 27 height 27
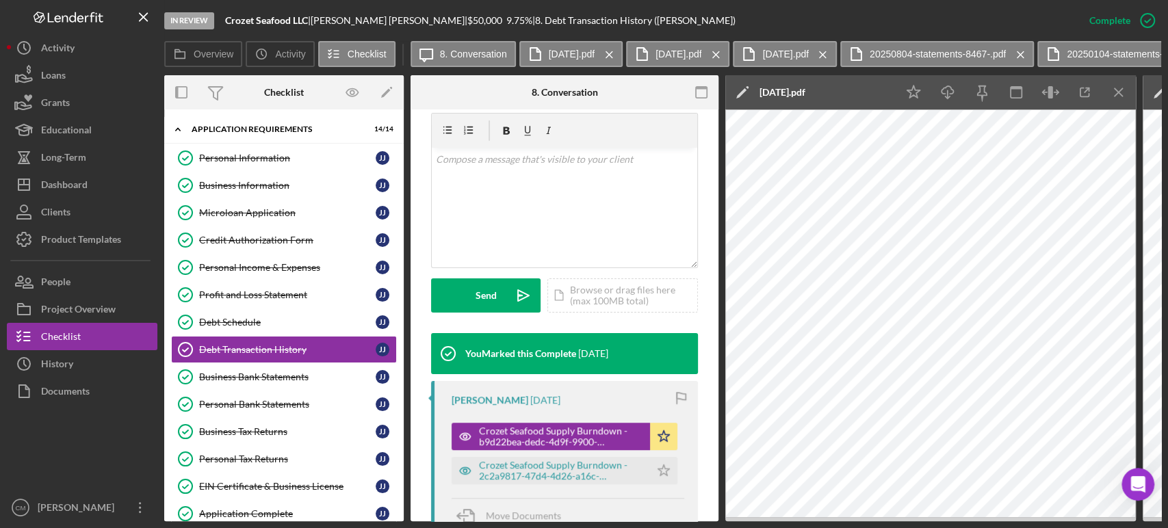
scroll to position [246, 0]
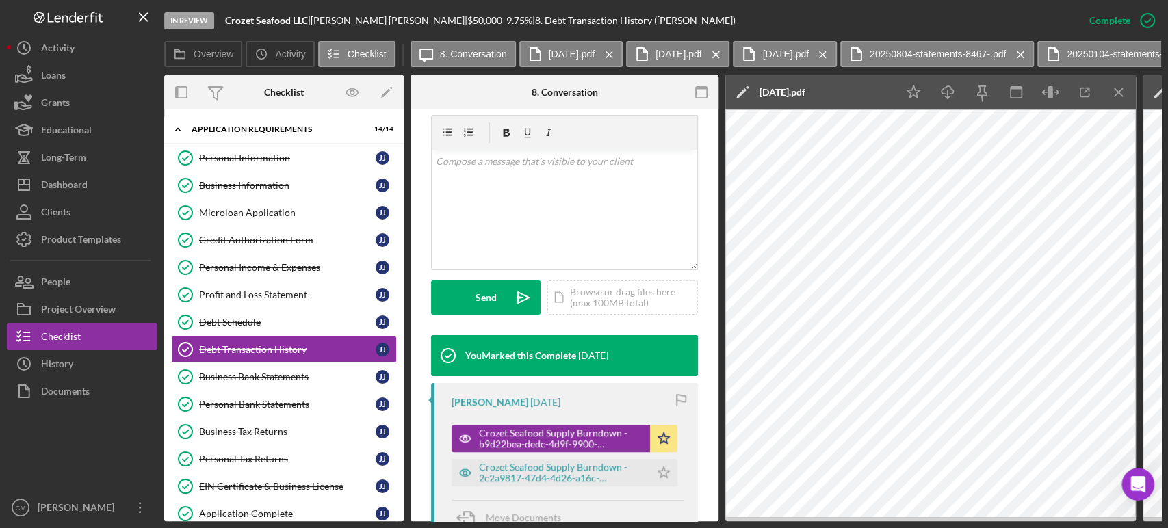
click at [0, 424] on div "In Review Crozet Seafood LLC | [PERSON_NAME] | $50,000 $50,000 9.75 % | 8. Debt…" at bounding box center [584, 264] width 1168 height 528
click at [463, 435] on icon "button" at bounding box center [465, 438] width 11 height 7
click at [1109, 97] on icon "Icon/Menu Close" at bounding box center [1119, 92] width 31 height 31
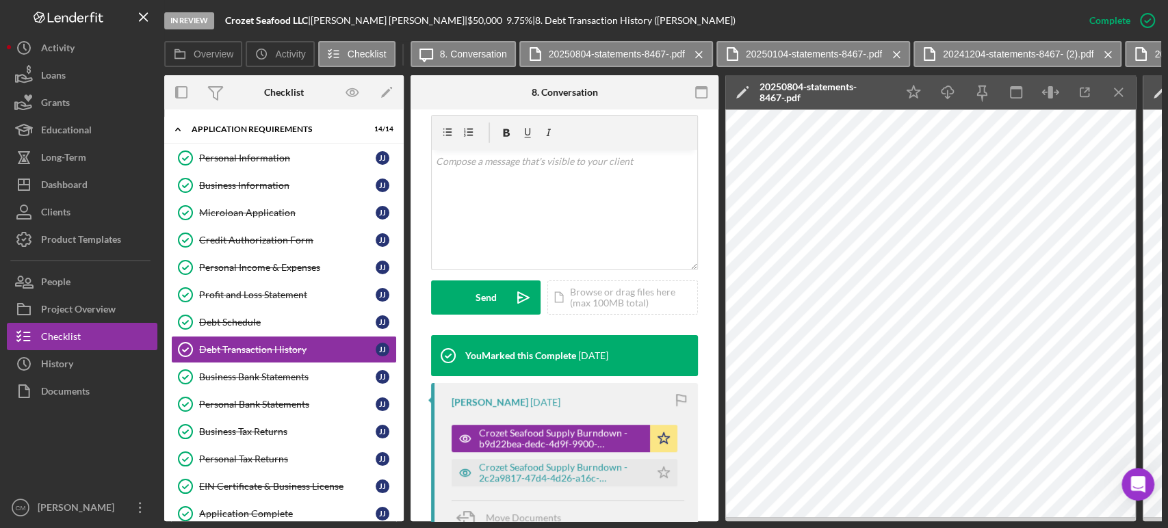
click at [1109, 97] on icon "Icon/Menu Close" at bounding box center [1119, 92] width 31 height 31
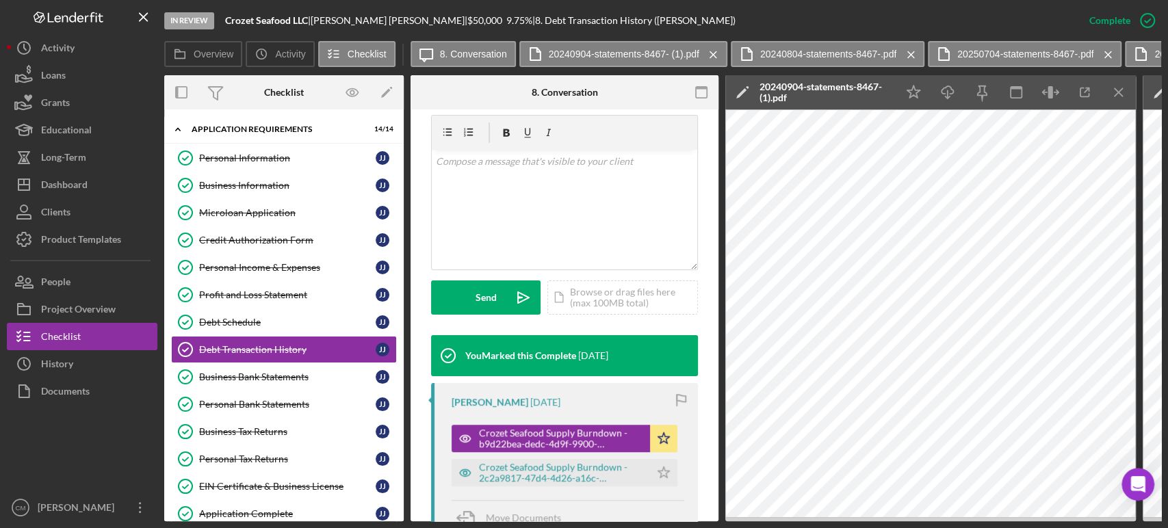
click at [1109, 97] on icon "Icon/Menu Close" at bounding box center [1119, 92] width 31 height 31
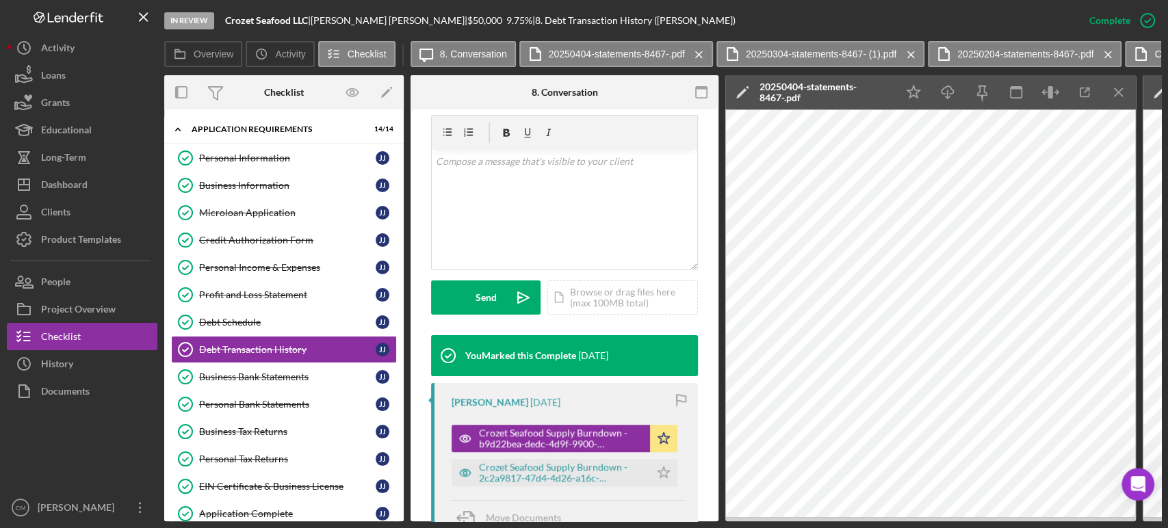
click at [1109, 97] on icon "Icon/Menu Close" at bounding box center [1119, 92] width 31 height 31
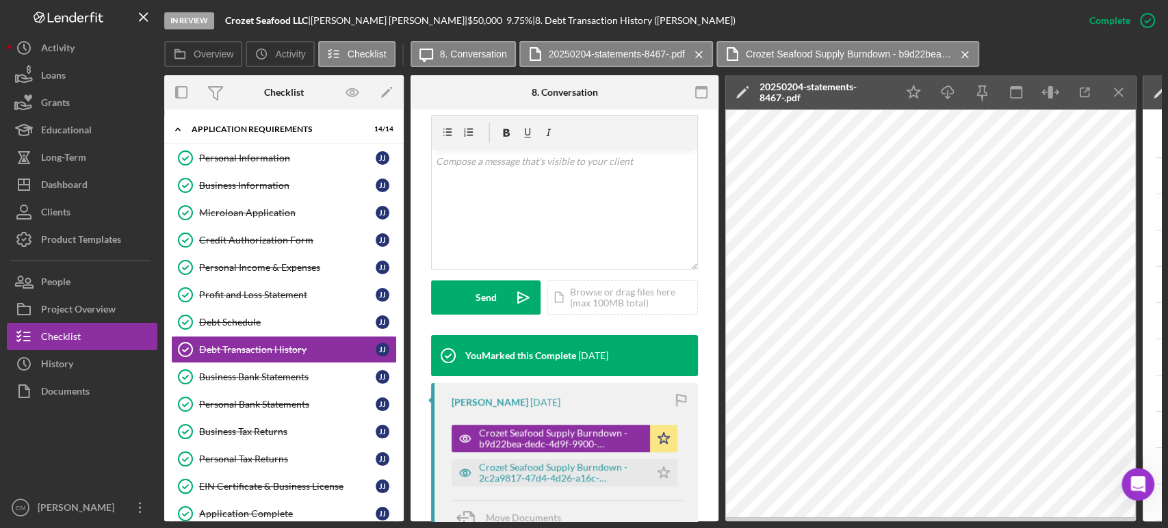
click at [1109, 97] on icon "Icon/Menu Close" at bounding box center [1119, 92] width 31 height 31
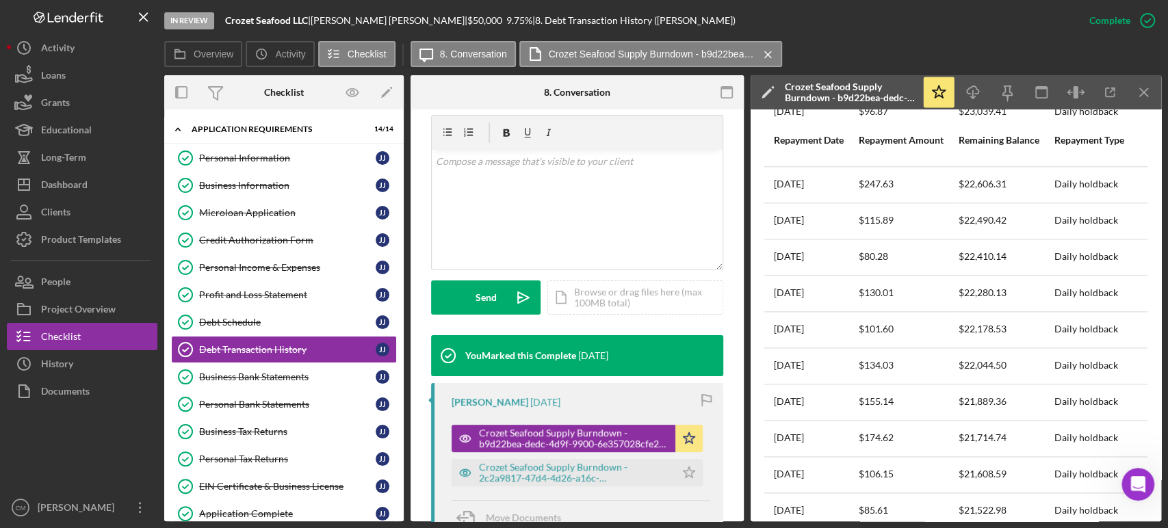
scroll to position [6755, 1]
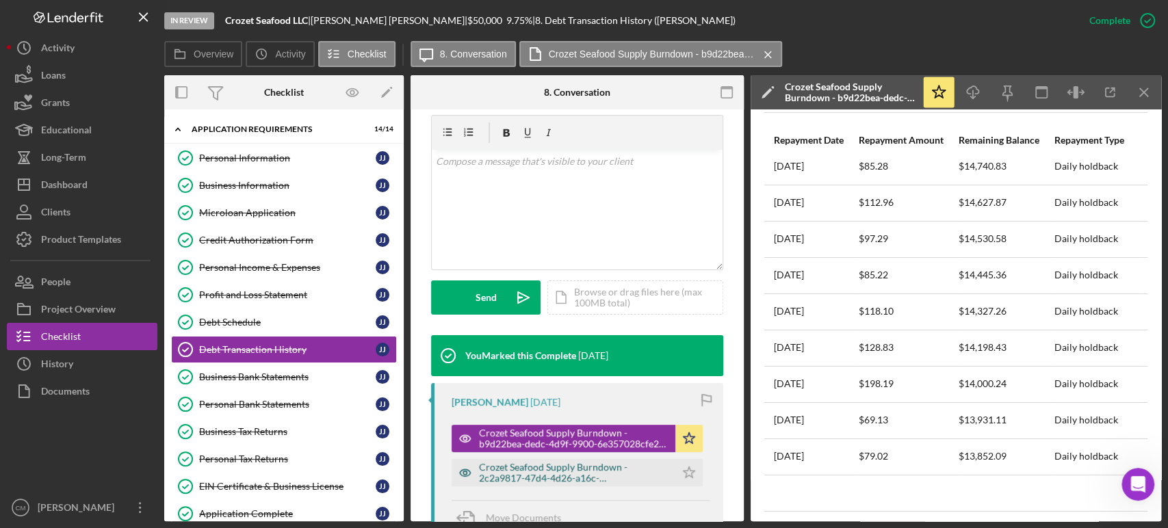
click at [467, 474] on icon "button" at bounding box center [465, 472] width 27 height 27
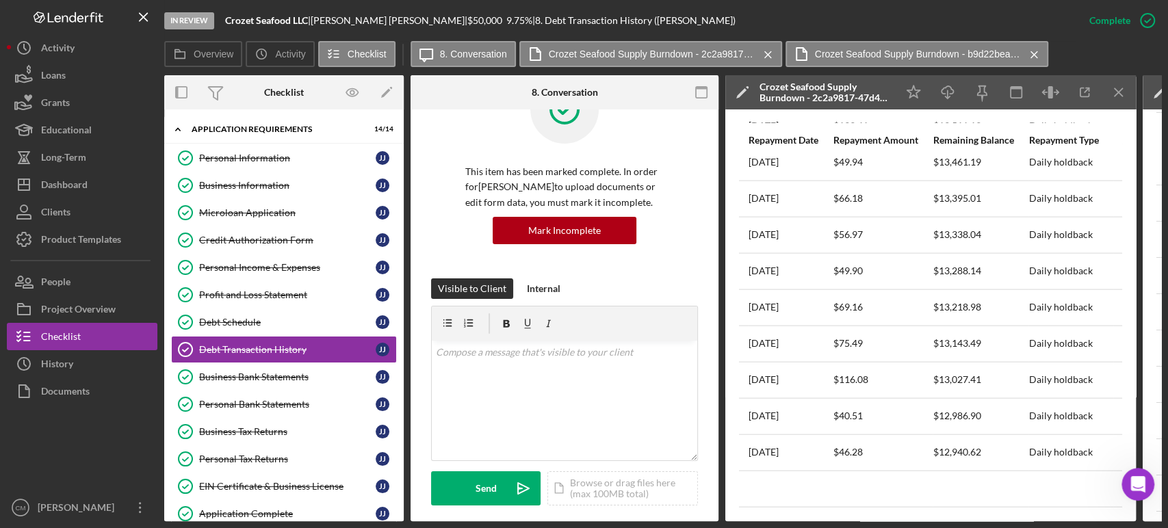
scroll to position [58, 0]
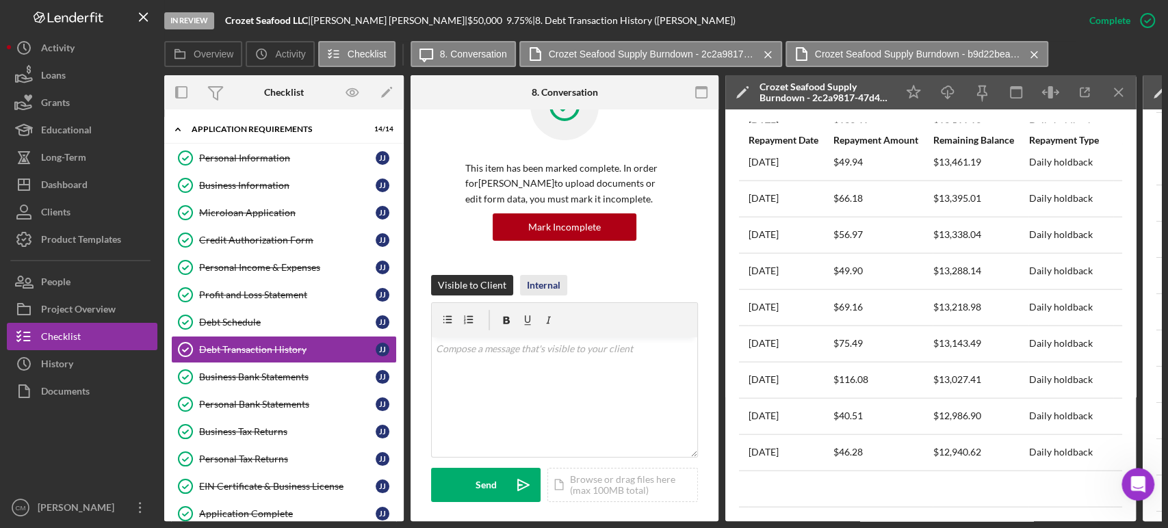
click at [547, 293] on div "Internal" at bounding box center [544, 285] width 34 height 21
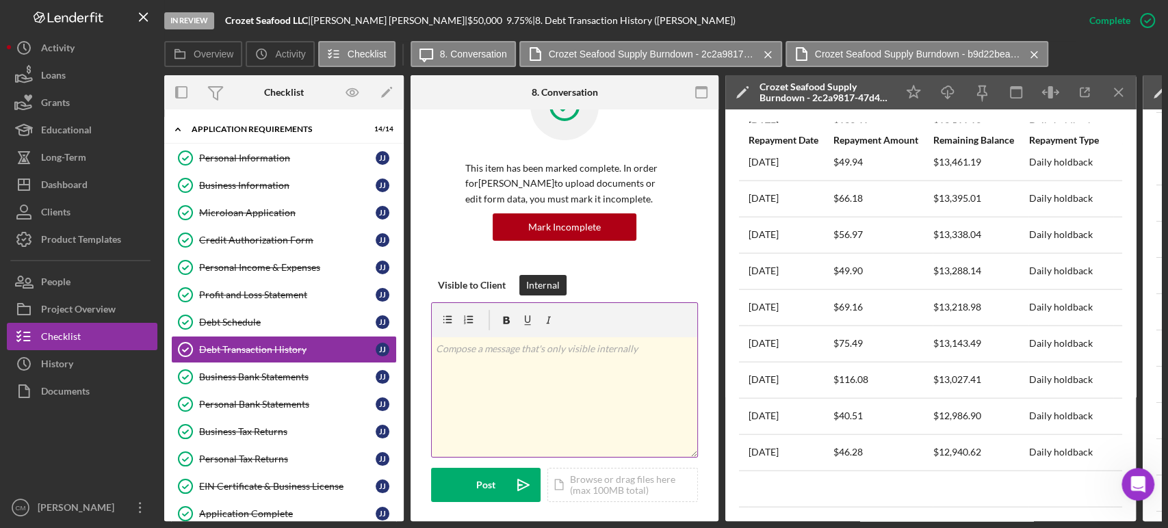
click at [569, 377] on div "v Color teal Color pink Remove color Add row above Add row below Add column bef…" at bounding box center [565, 397] width 266 height 120
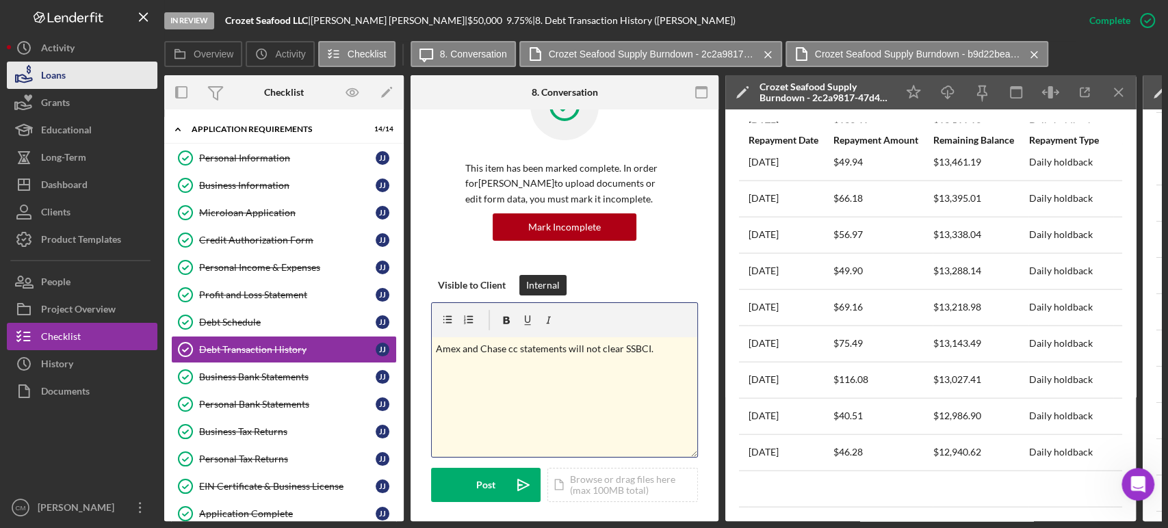
click at [7, 79] on icon "button" at bounding box center [24, 75] width 34 height 34
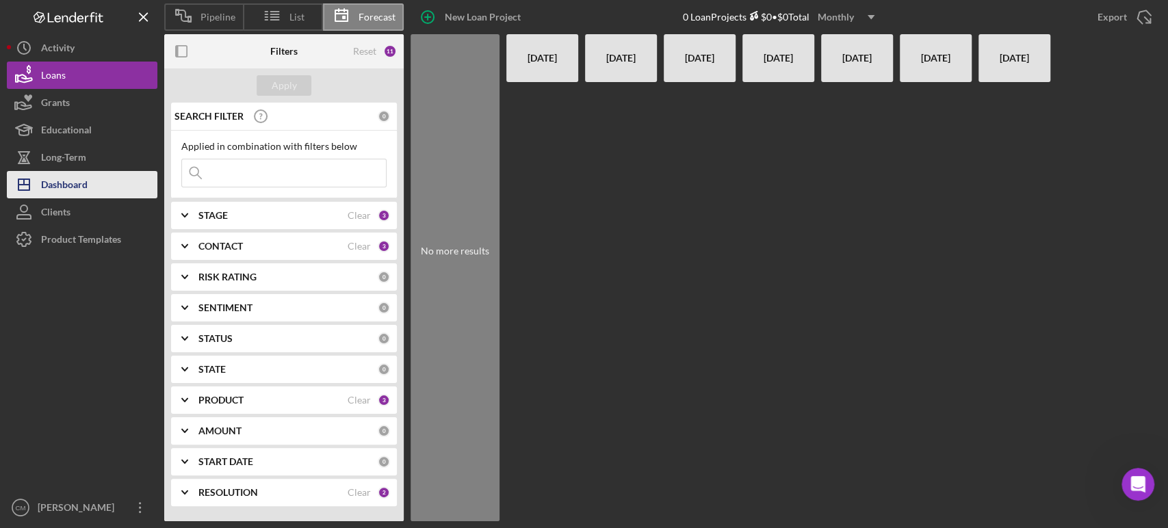
click at [88, 192] on button "Icon/Dashboard Dashboard" at bounding box center [82, 184] width 151 height 27
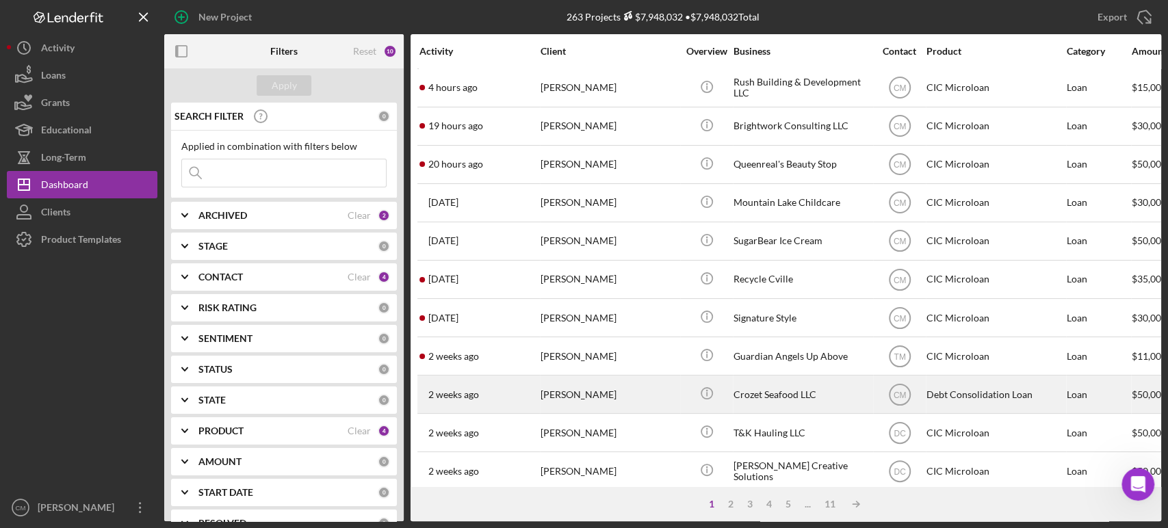
click at [651, 403] on div "[PERSON_NAME]" at bounding box center [609, 394] width 137 height 36
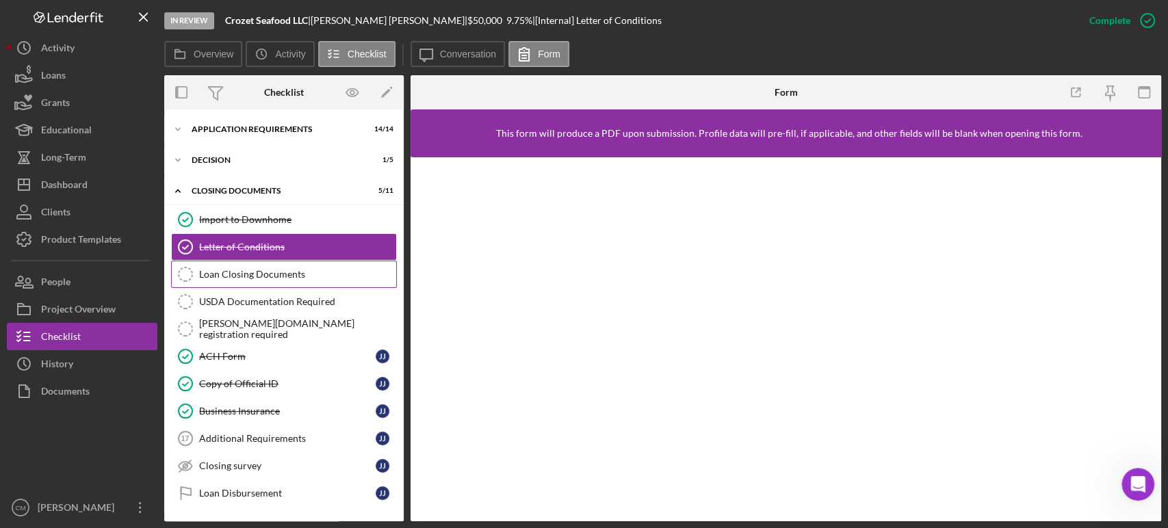
click at [280, 283] on link "Loan Closing Documents Loan Closing Documents" at bounding box center [284, 274] width 226 height 27
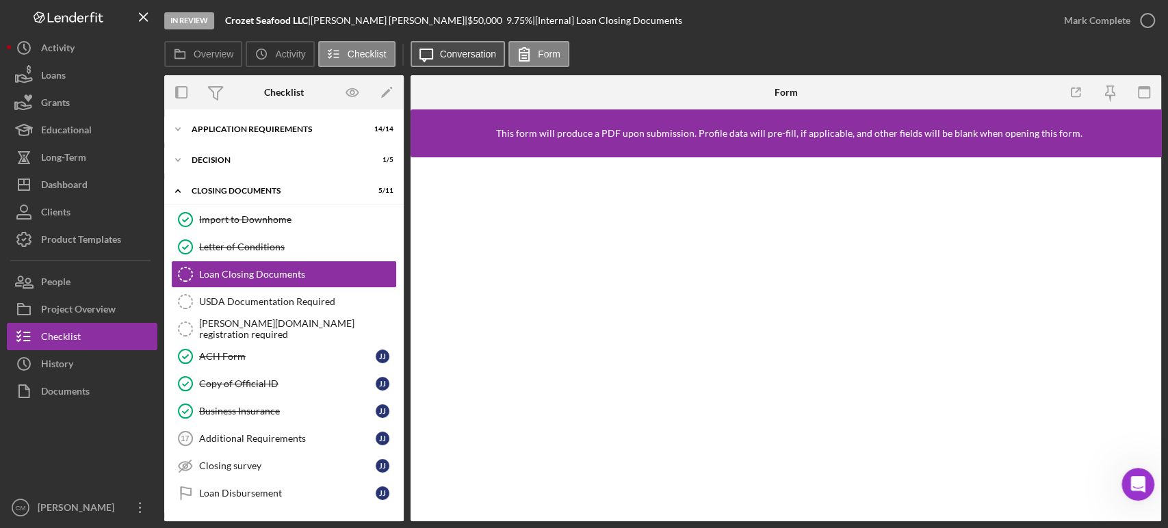
click at [468, 57] on label "Conversation" at bounding box center [468, 54] width 57 height 11
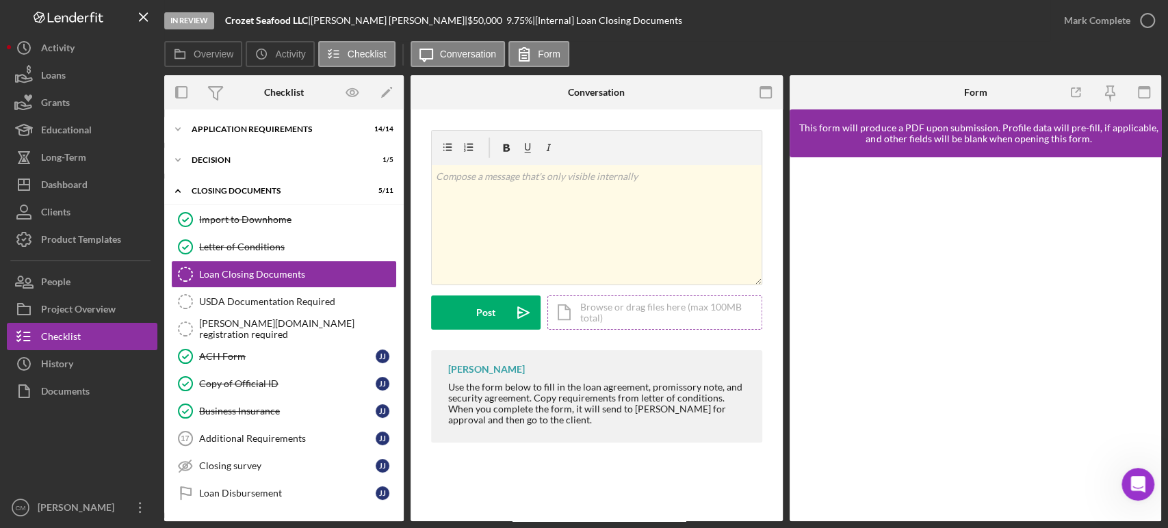
click at [610, 315] on div "Icon/Document Browse or drag files here (max 100MB total) Tap to choose files o…" at bounding box center [654, 313] width 215 height 34
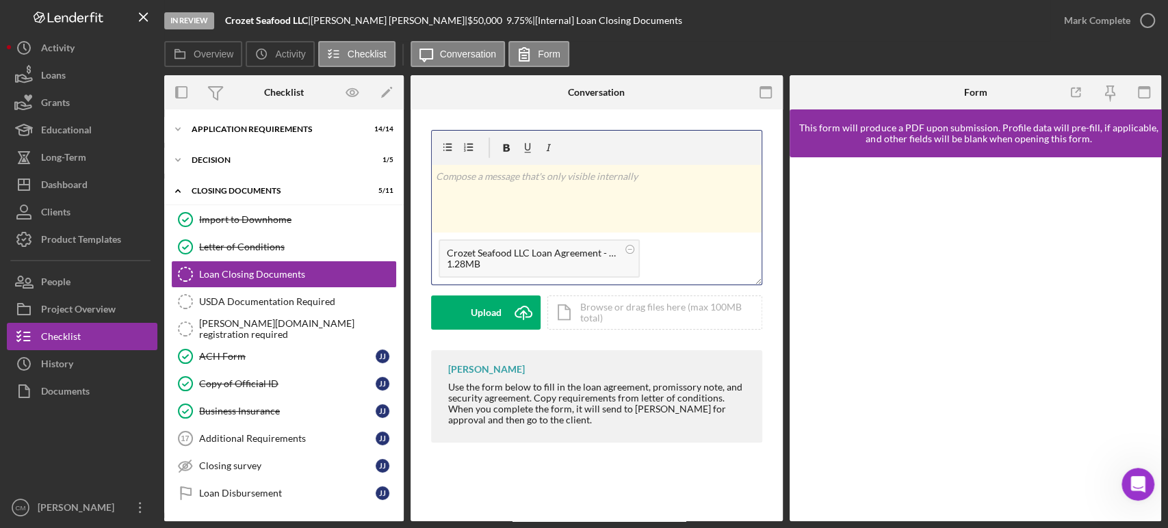
click at [545, 211] on div "v Color teal Color pink Remove color Add row above Add row below Add column bef…" at bounding box center [597, 199] width 330 height 68
click at [478, 310] on div "Post" at bounding box center [485, 313] width 19 height 34
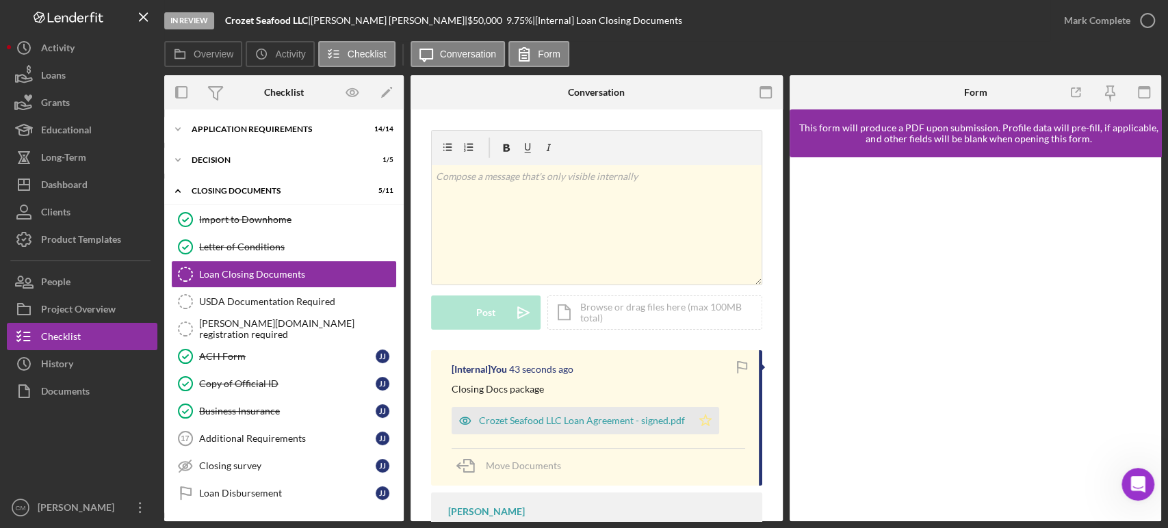
click at [710, 426] on icon "Icon/Star" at bounding box center [705, 420] width 27 height 27
click at [1144, 21] on icon "button" at bounding box center [1147, 20] width 34 height 34
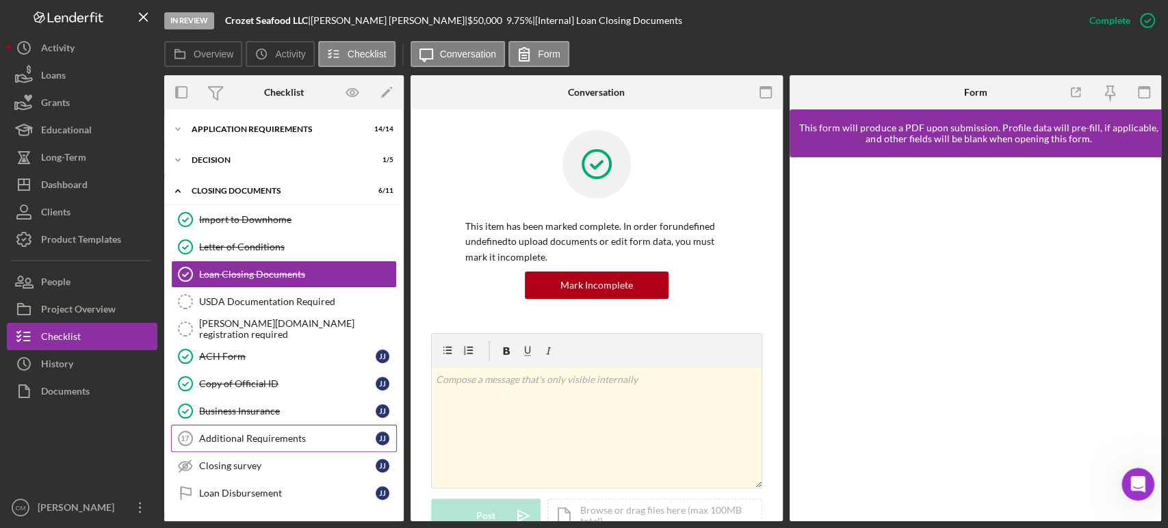
click at [298, 448] on link "Additional Requirements 17 Additional Requirements J J" at bounding box center [284, 438] width 226 height 27
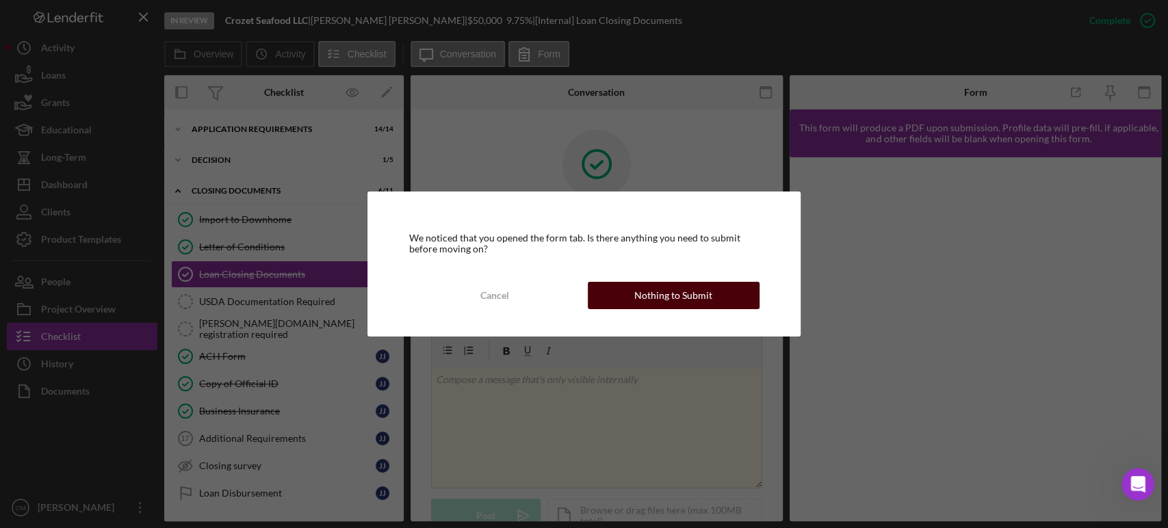
click at [638, 305] on div "Nothing to Submit" at bounding box center [673, 295] width 78 height 27
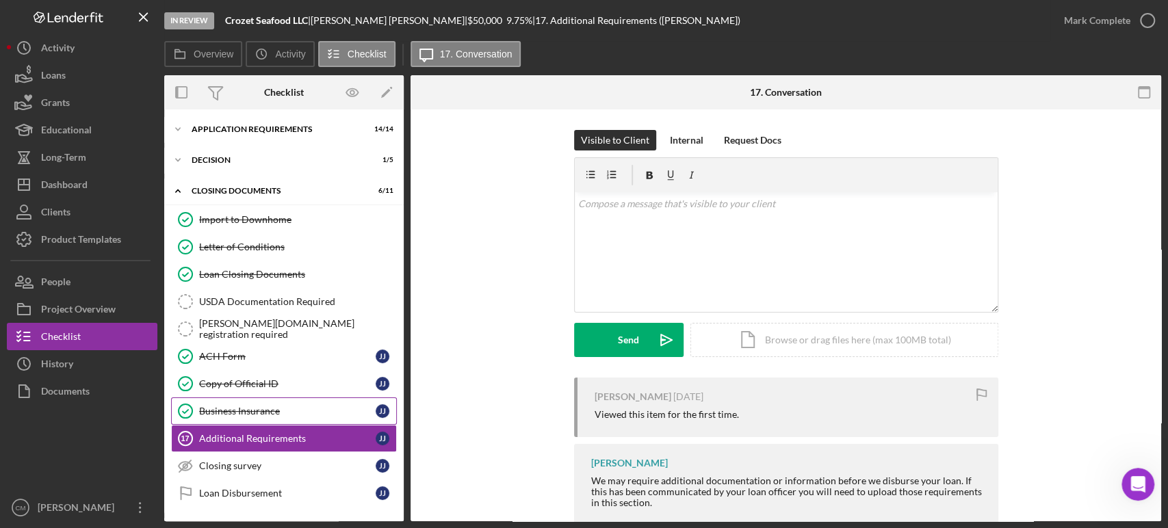
scroll to position [27, 0]
